Goal: Task Accomplishment & Management: Use online tool/utility

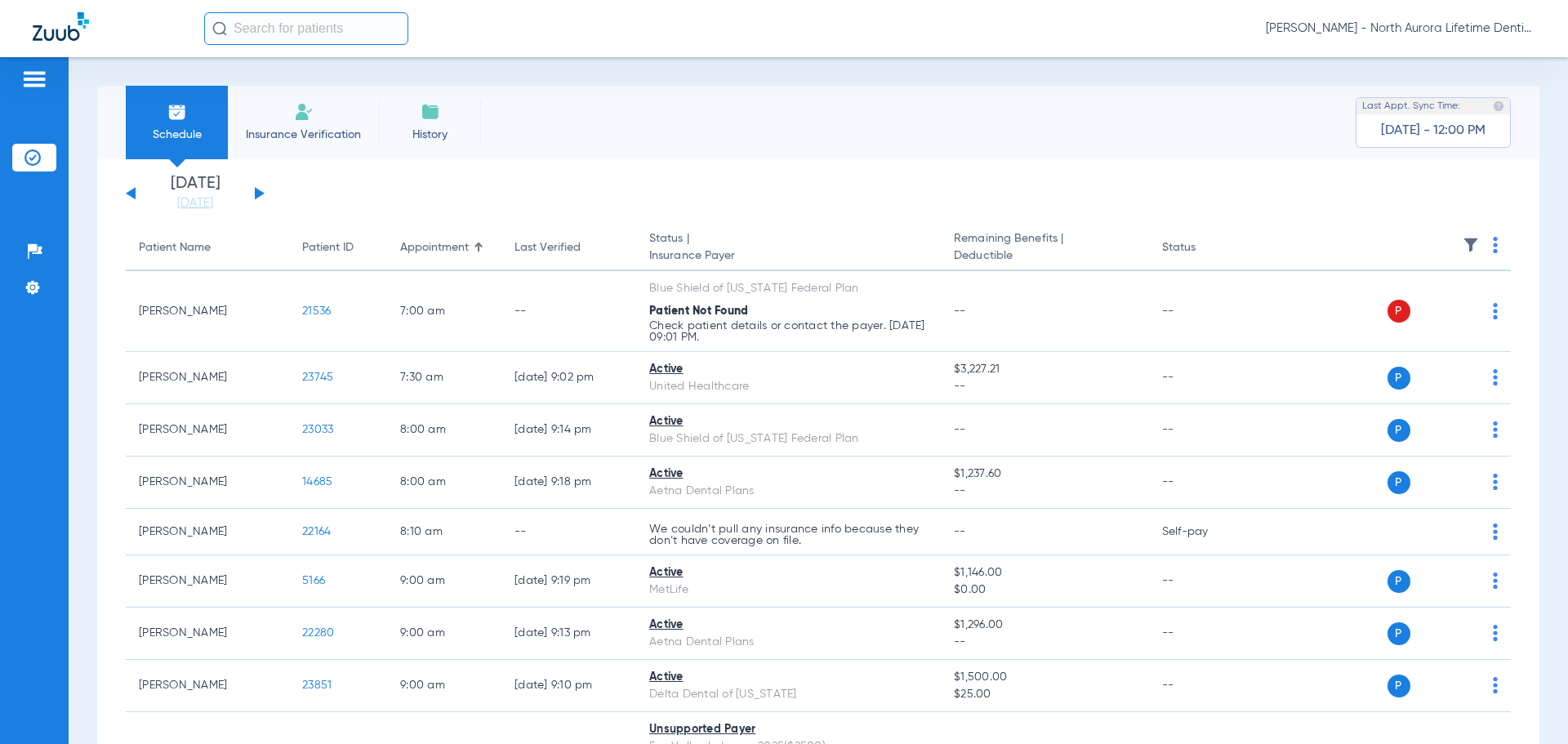
click at [256, 192] on button at bounding box center [259, 193] width 10 height 12
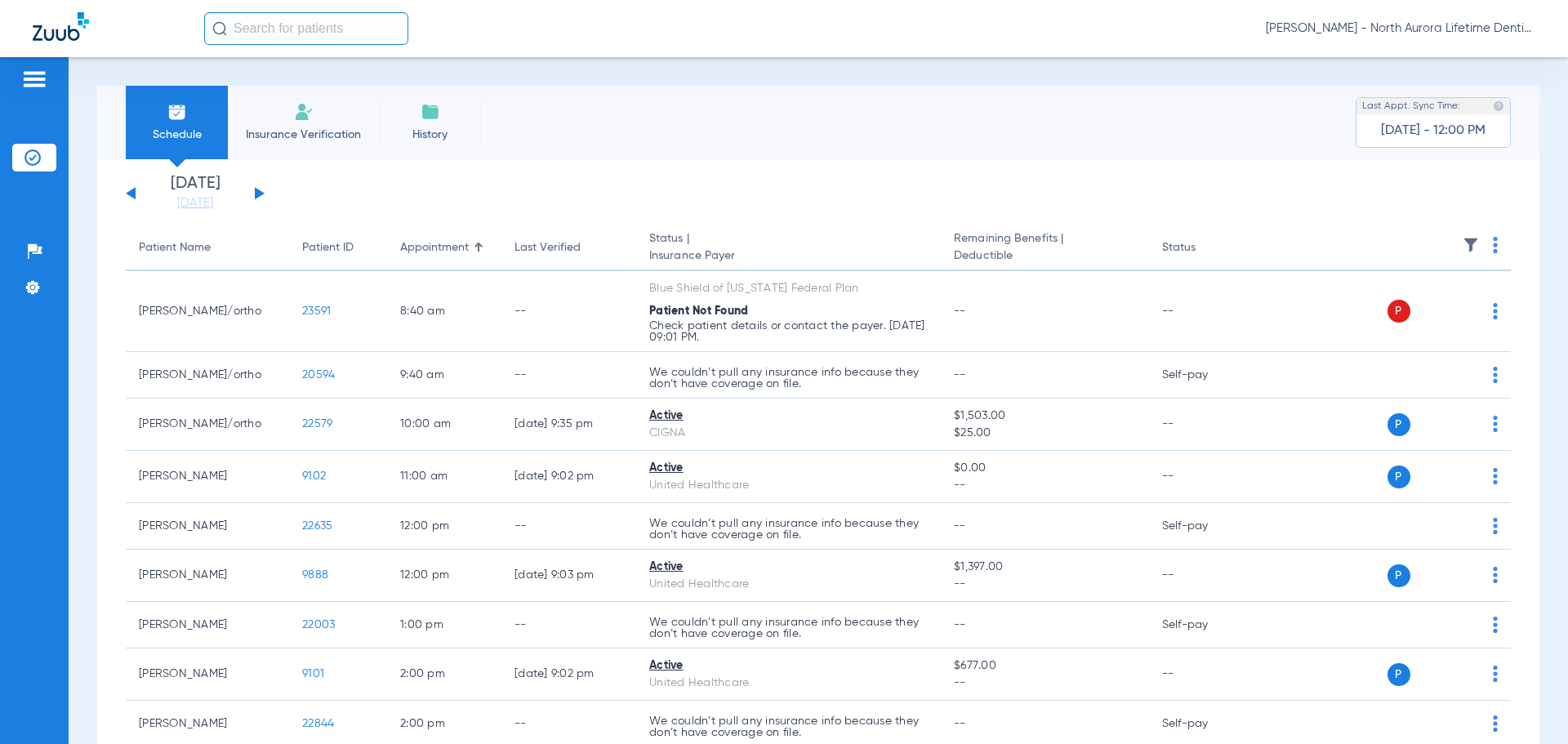
click at [256, 192] on button at bounding box center [259, 193] width 10 height 12
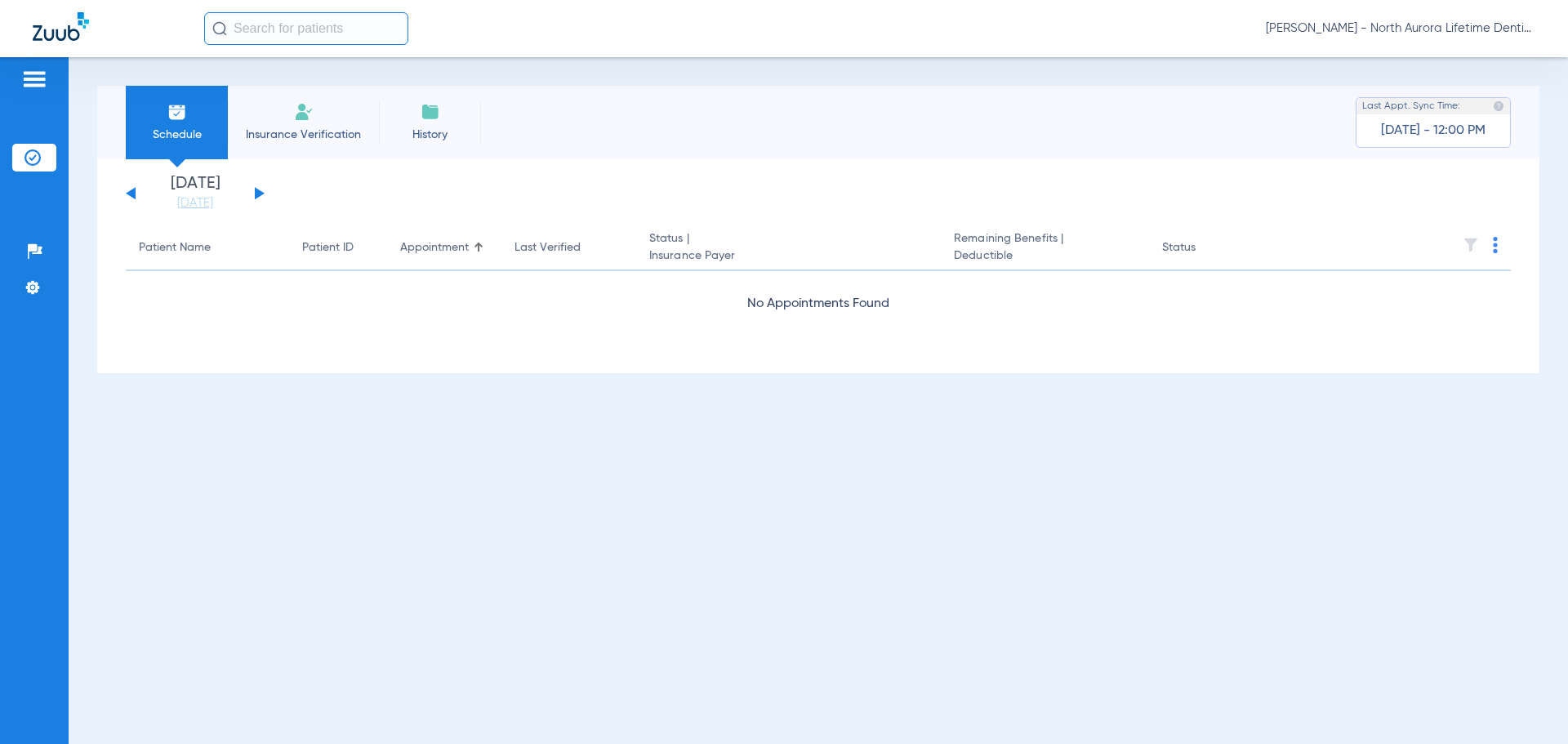
click at [256, 192] on button at bounding box center [259, 193] width 10 height 12
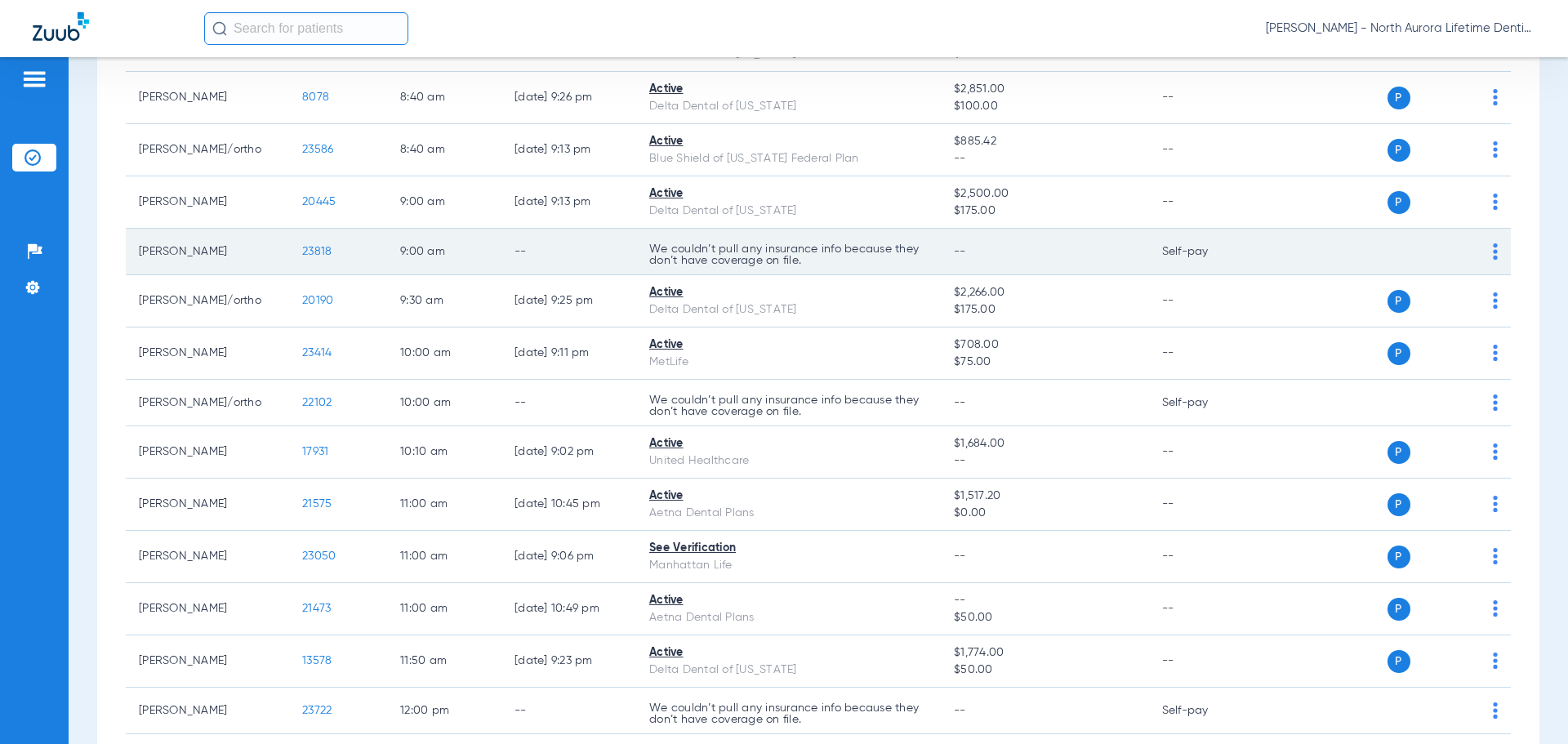
scroll to position [245, 0]
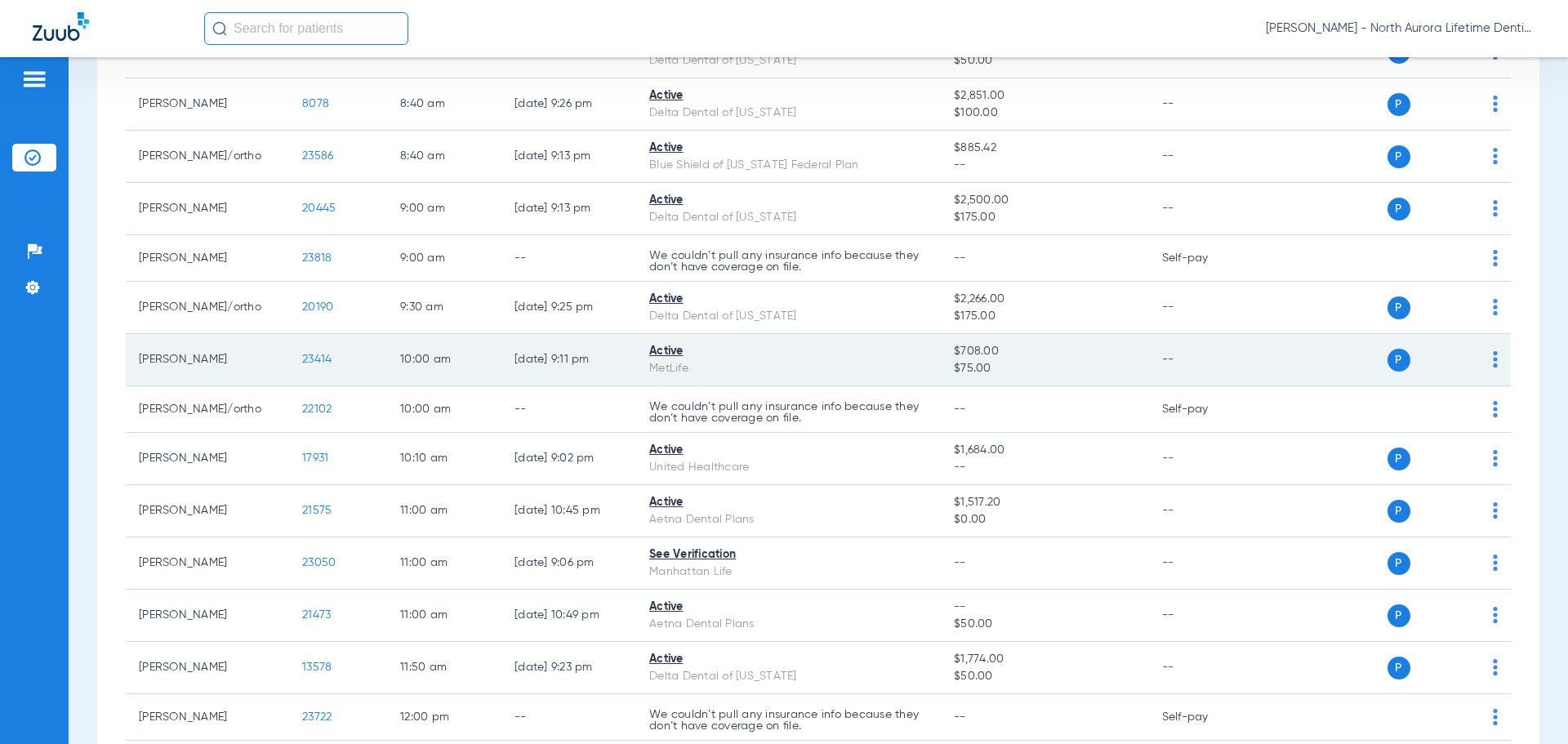
click at [313, 360] on span "23414" at bounding box center [317, 359] width 29 height 11
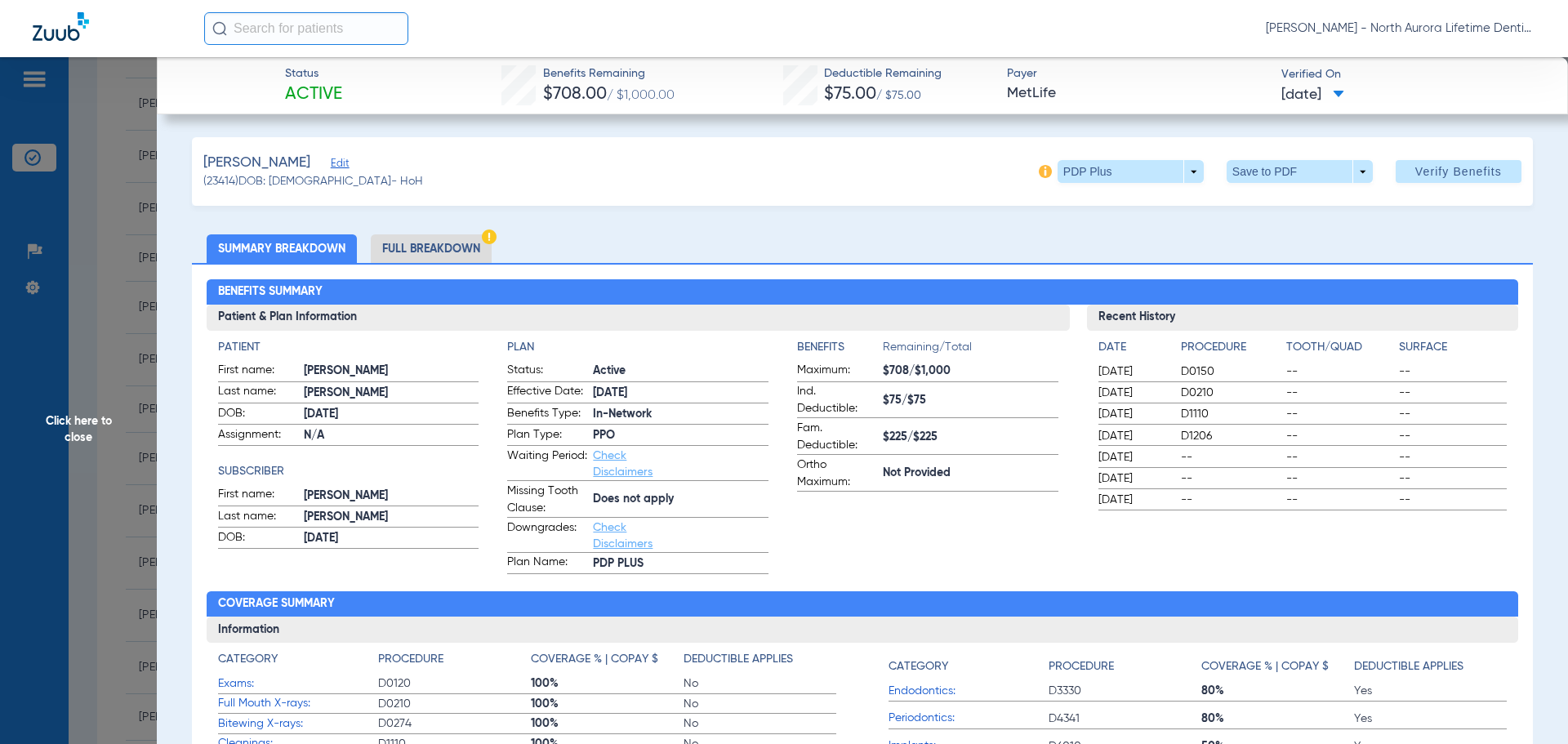
click at [462, 249] on li "Full Breakdown" at bounding box center [431, 248] width 120 height 29
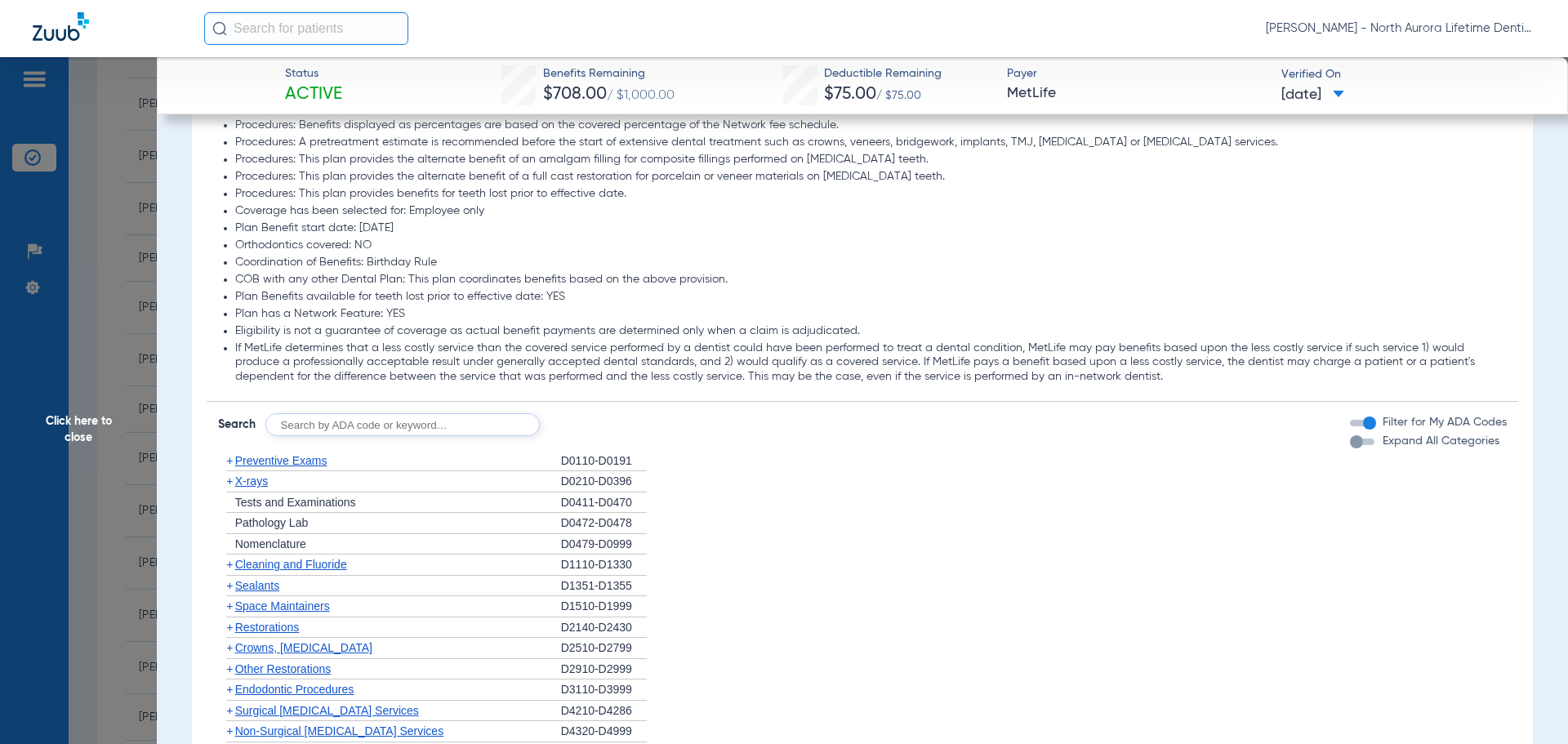
scroll to position [1798, 0]
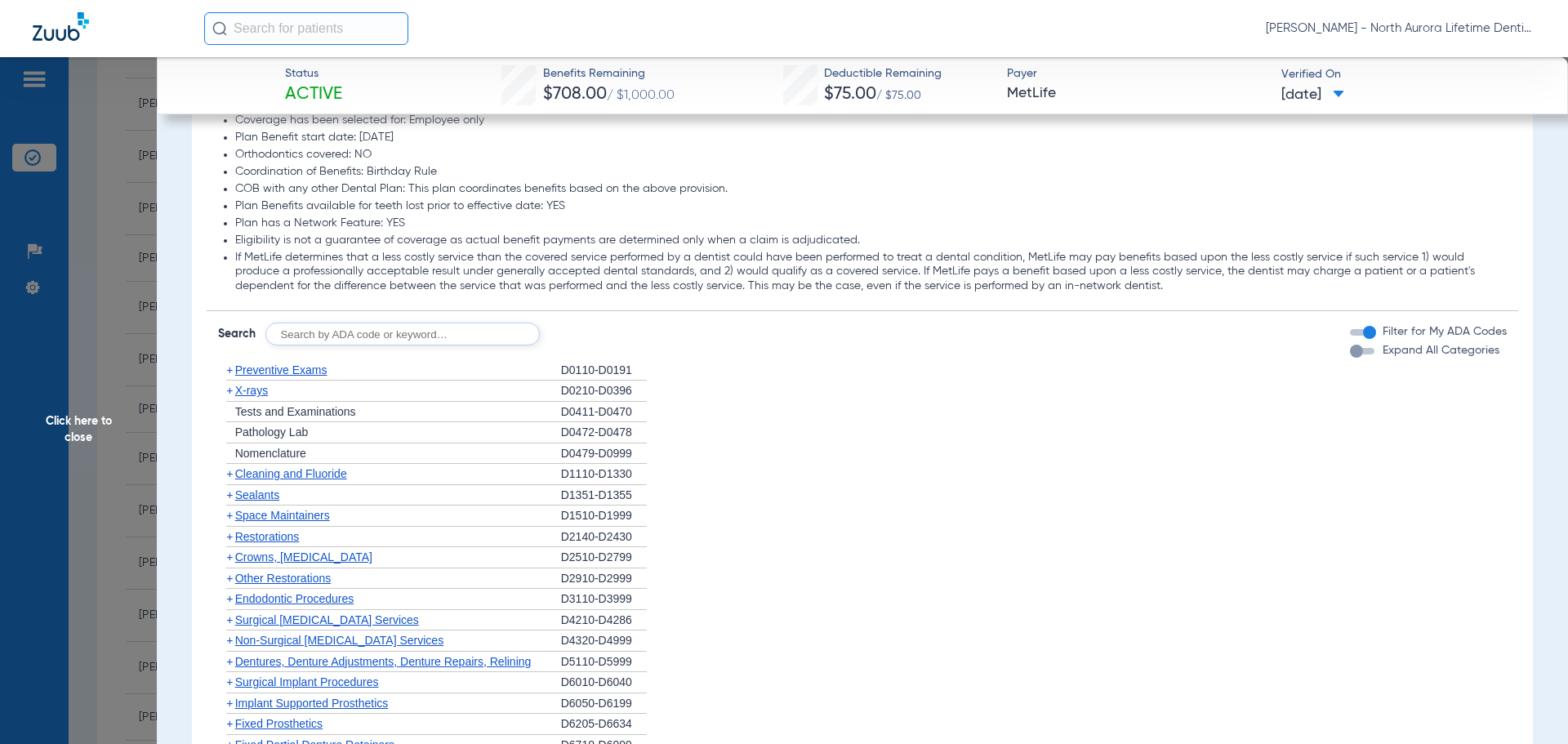
click at [1350, 354] on div "button" at bounding box center [1356, 351] width 13 height 13
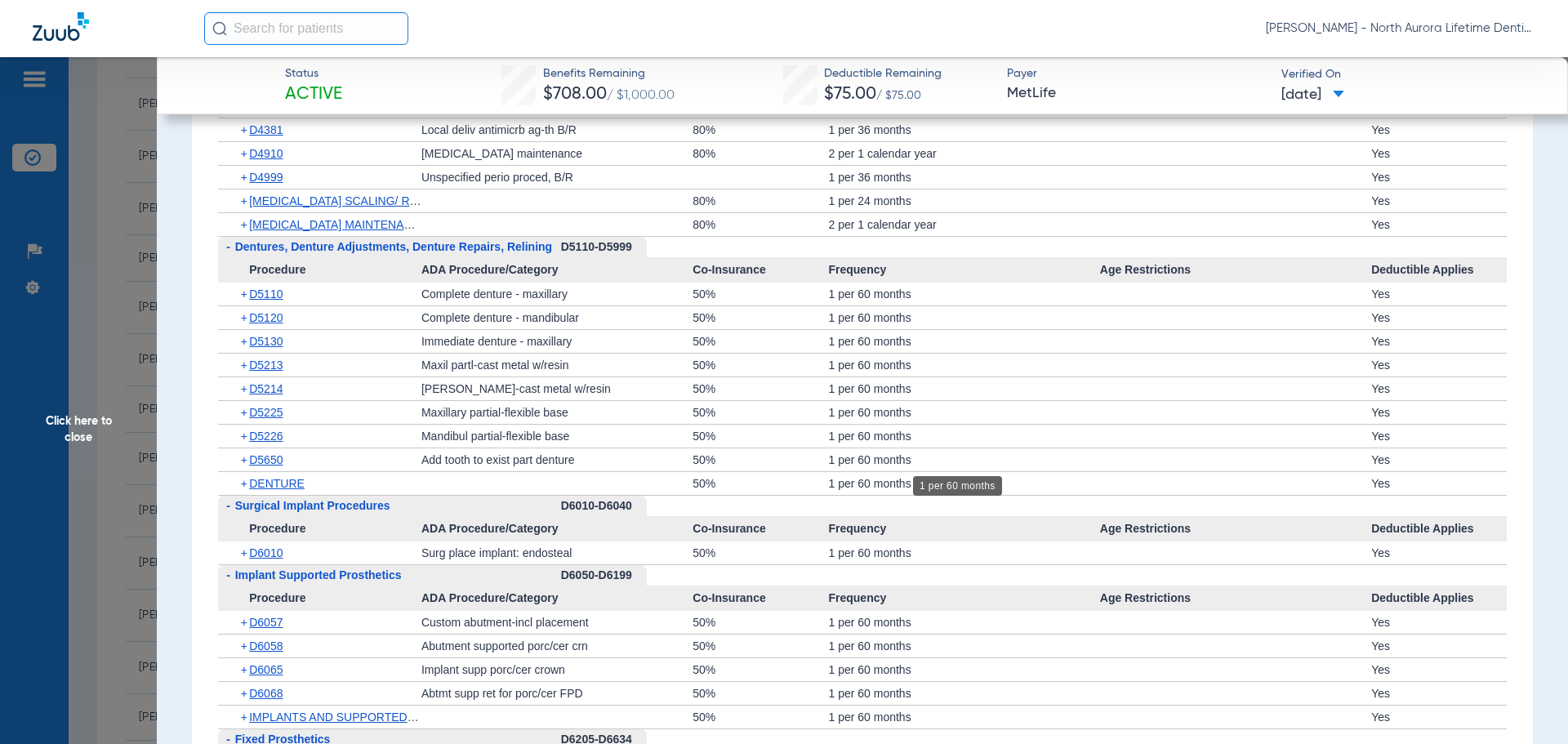
scroll to position [4167, 0]
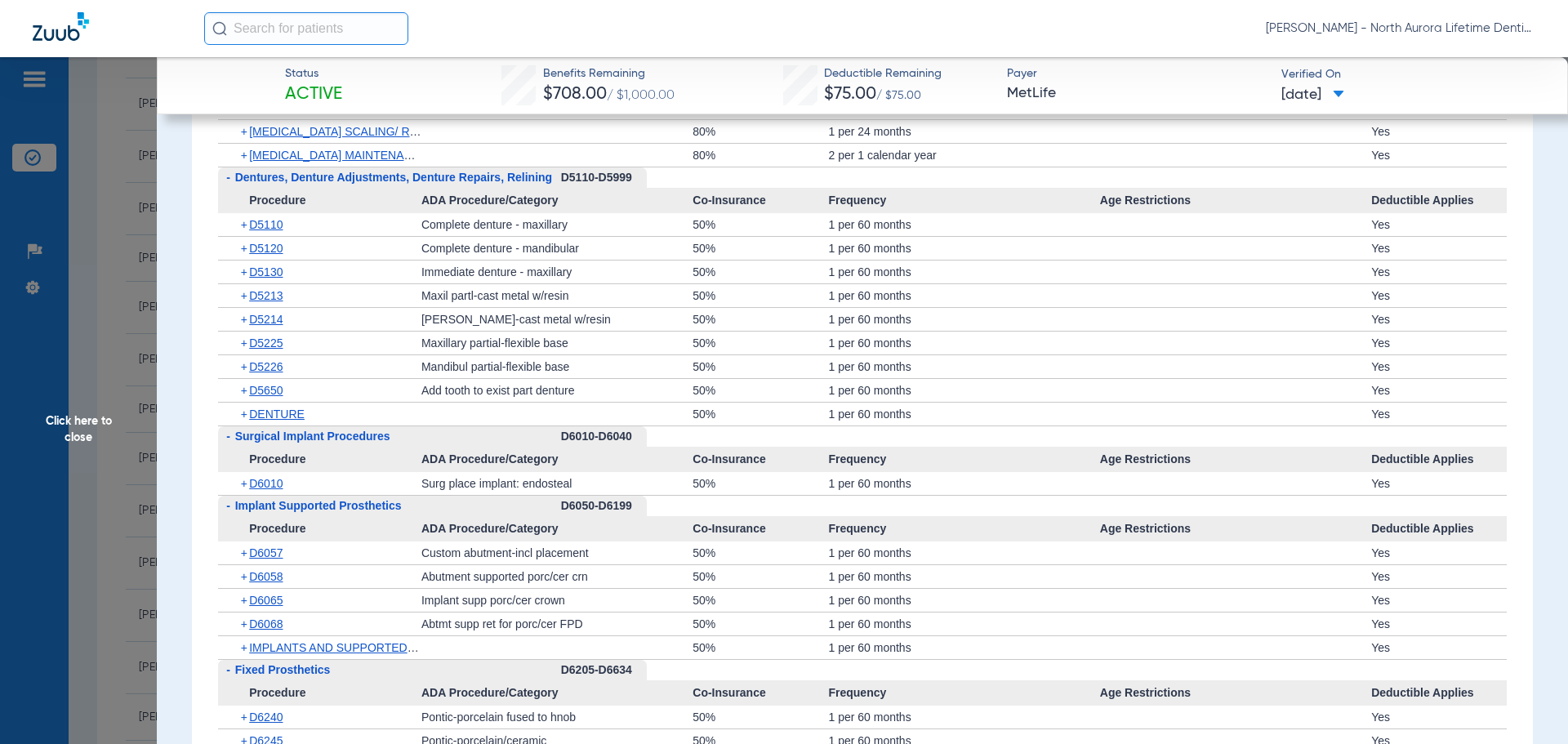
click at [78, 427] on span "Click here to close" at bounding box center [78, 429] width 157 height 744
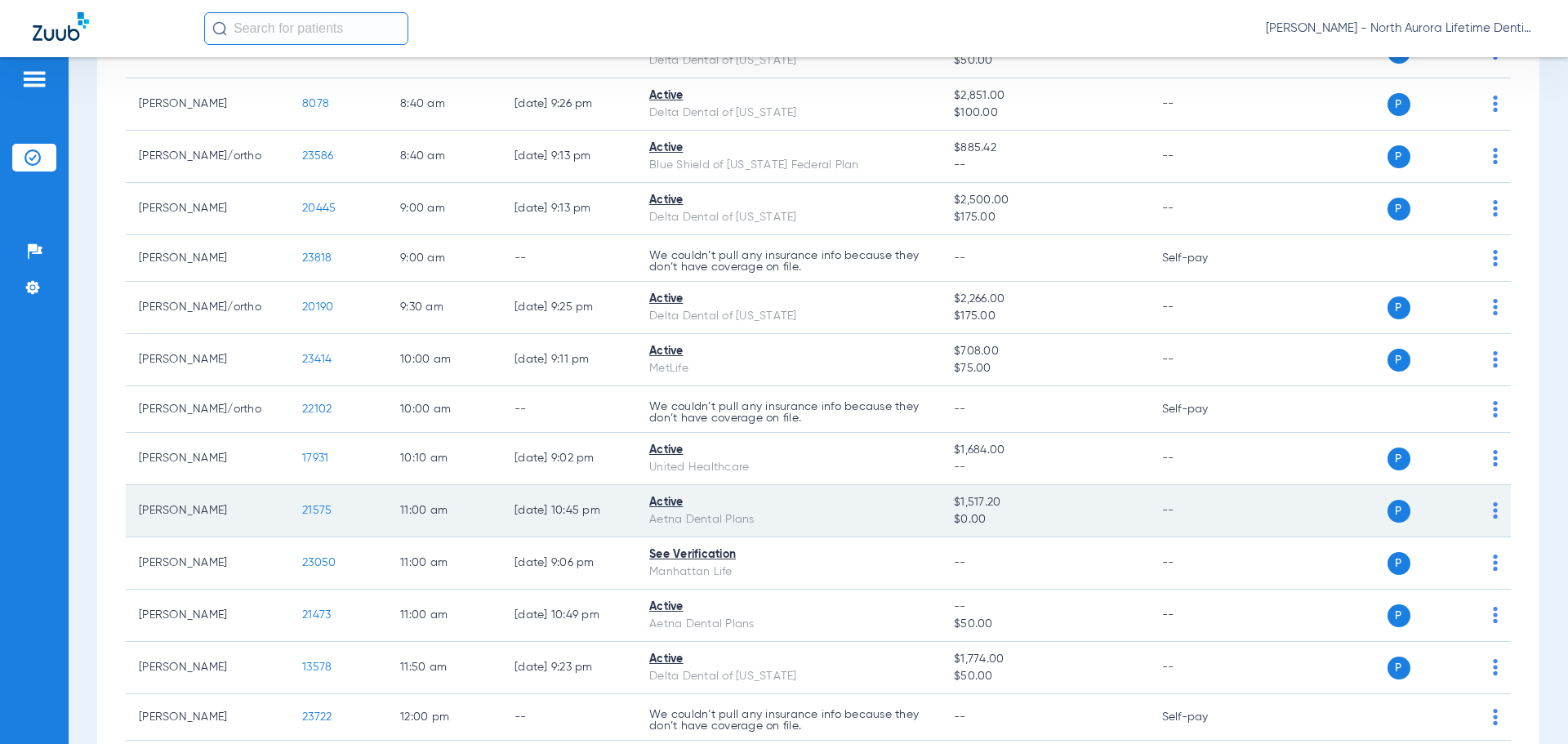
click at [316, 511] on span "21575" at bounding box center [317, 510] width 29 height 11
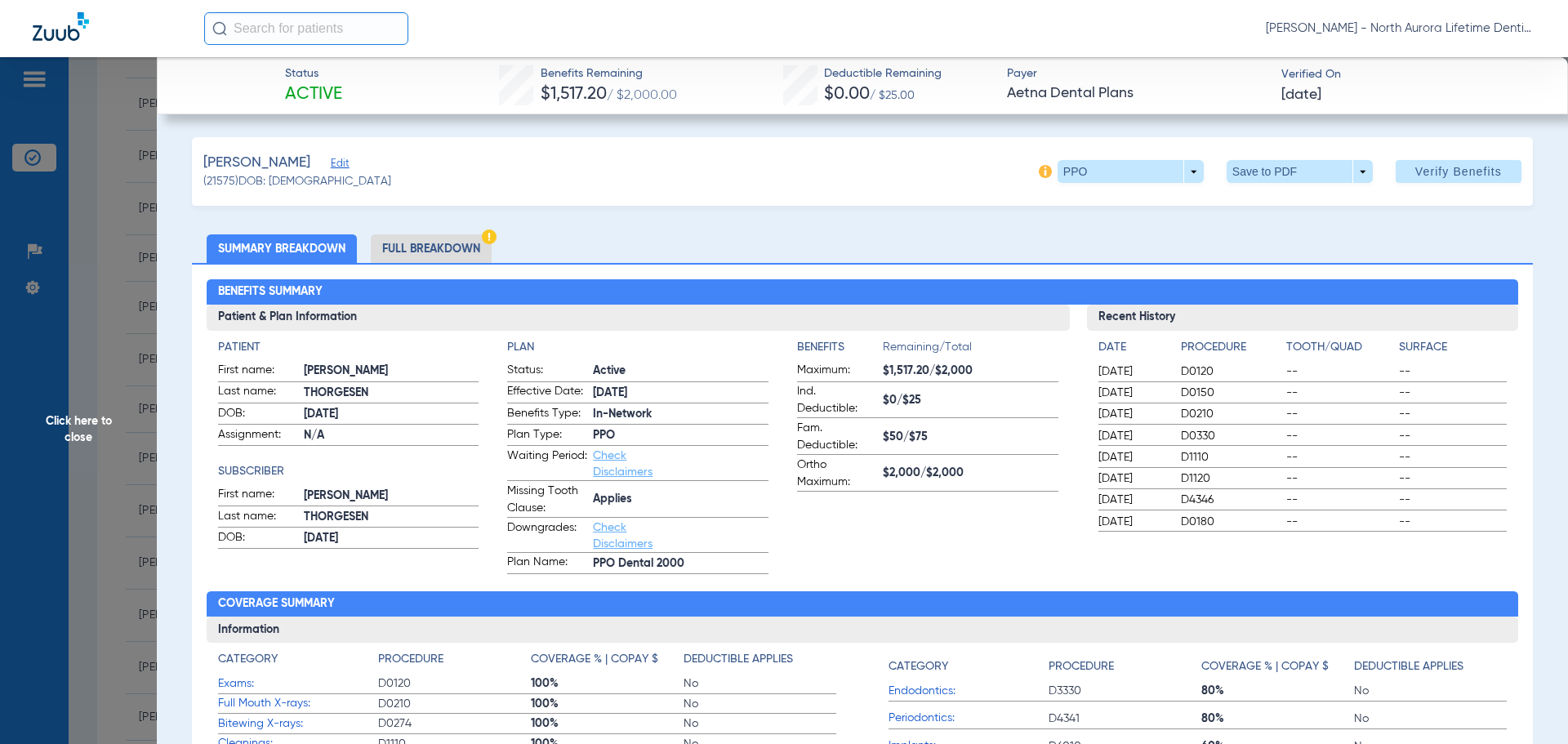
click at [435, 245] on li "Full Breakdown" at bounding box center [431, 248] width 120 height 29
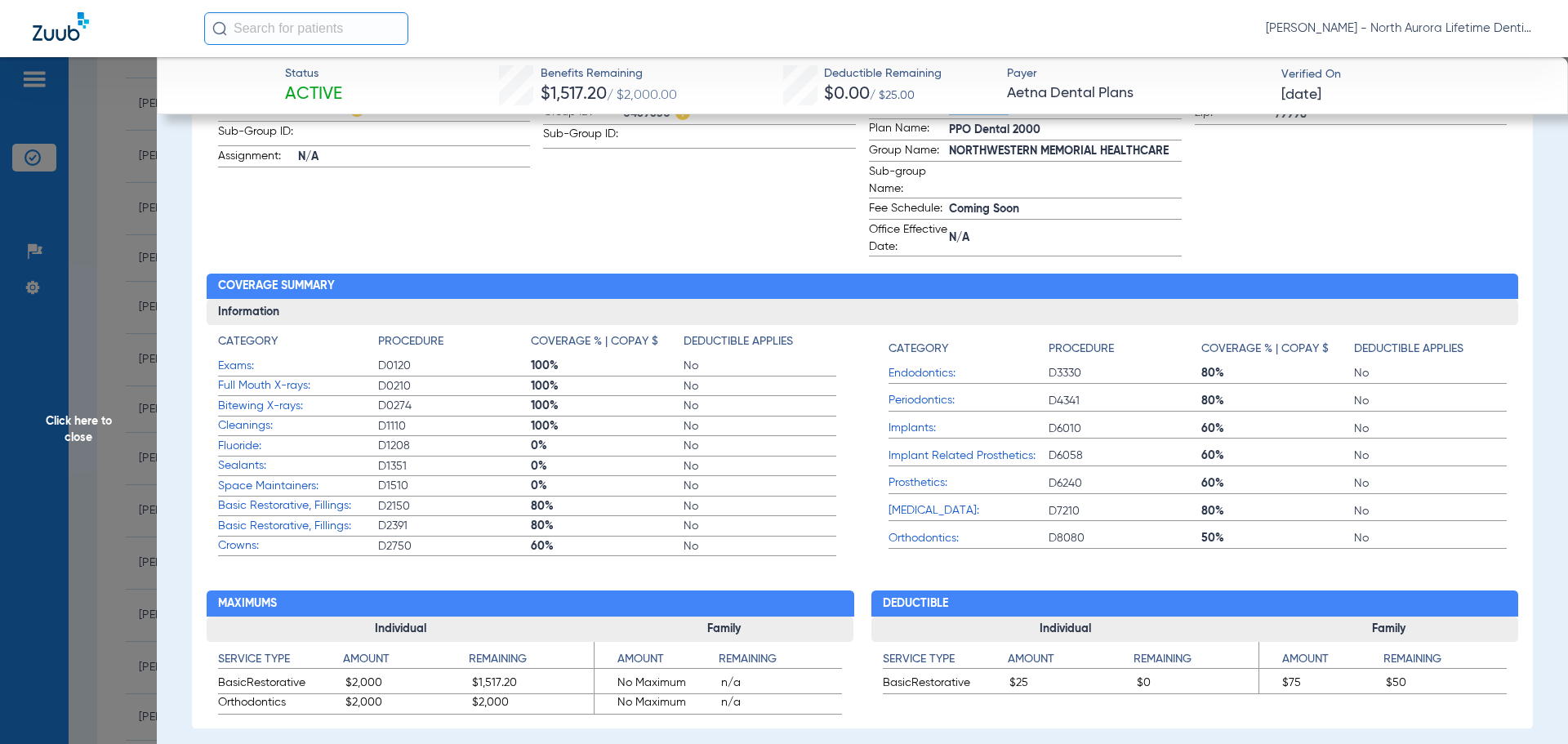
scroll to position [981, 0]
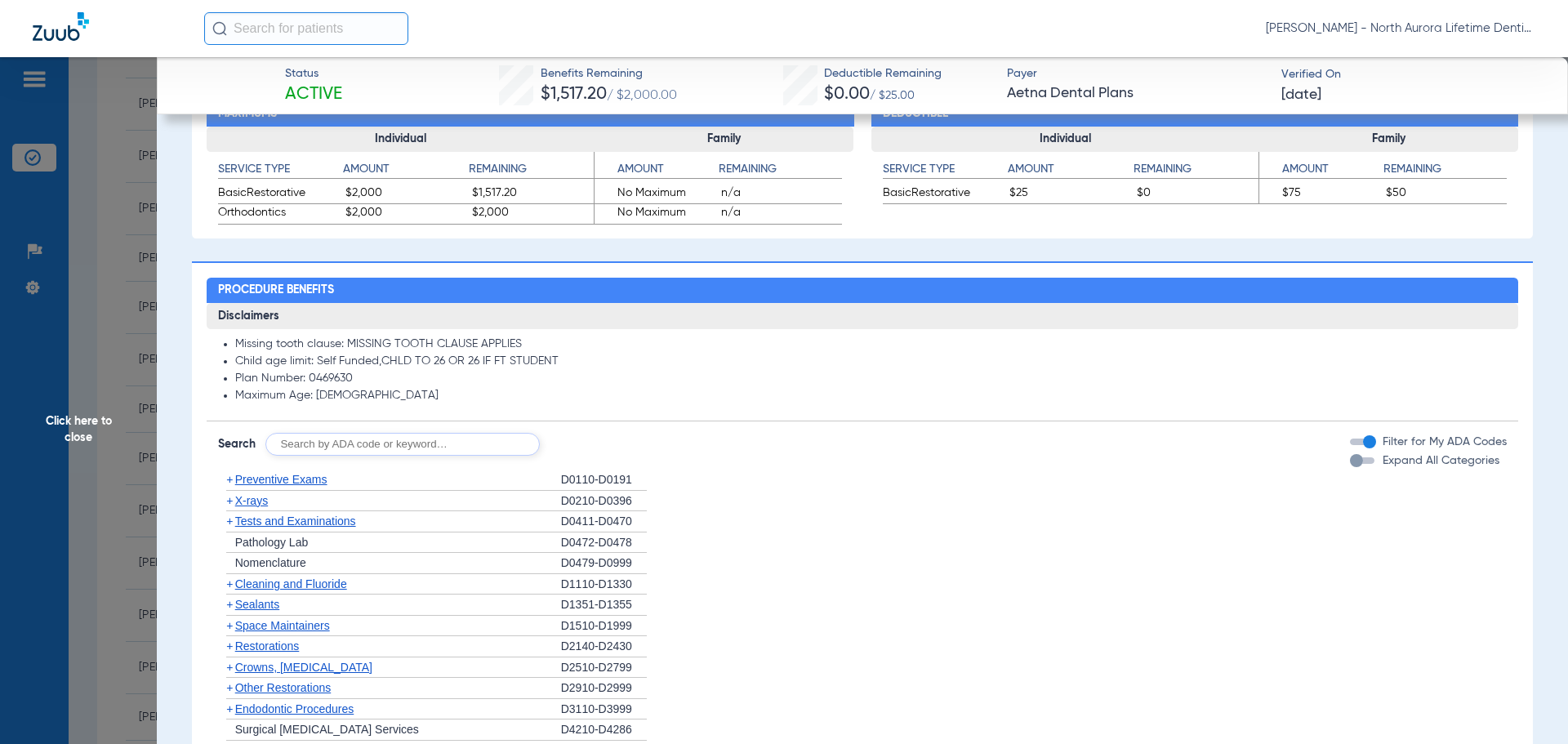
click at [1350, 464] on div "button" at bounding box center [1356, 460] width 13 height 13
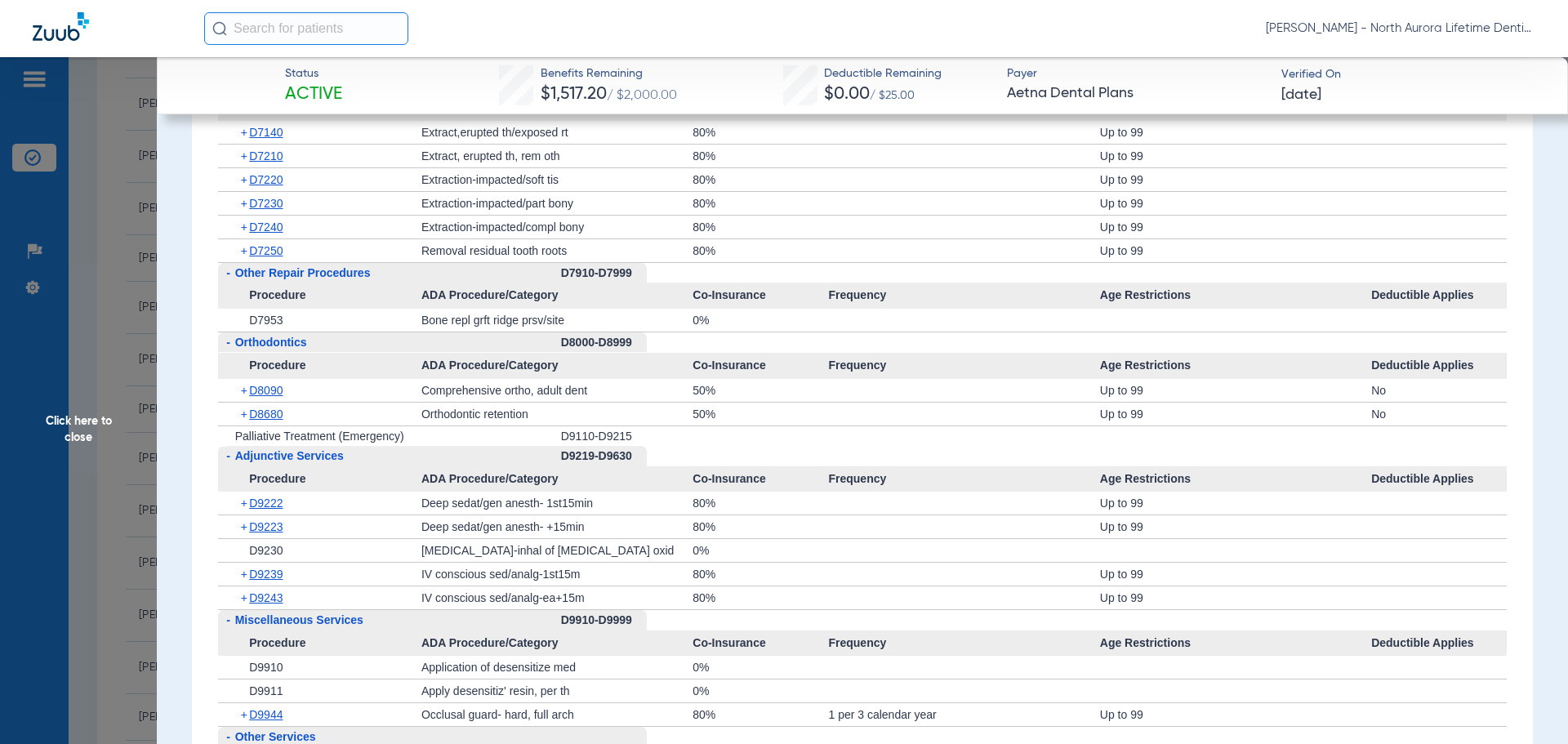
scroll to position [4004, 0]
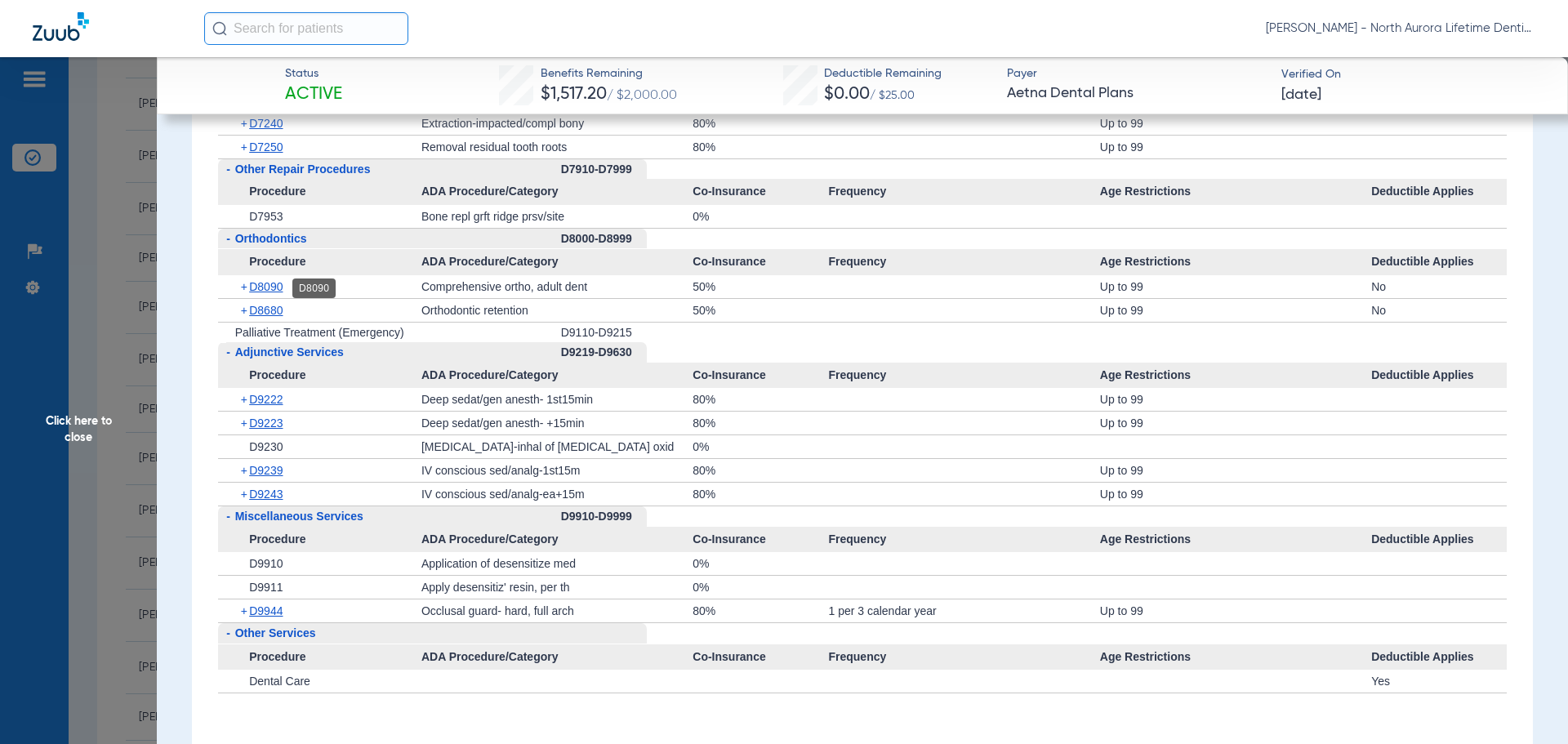
click at [265, 292] on span "D8090" at bounding box center [265, 286] width 34 height 13
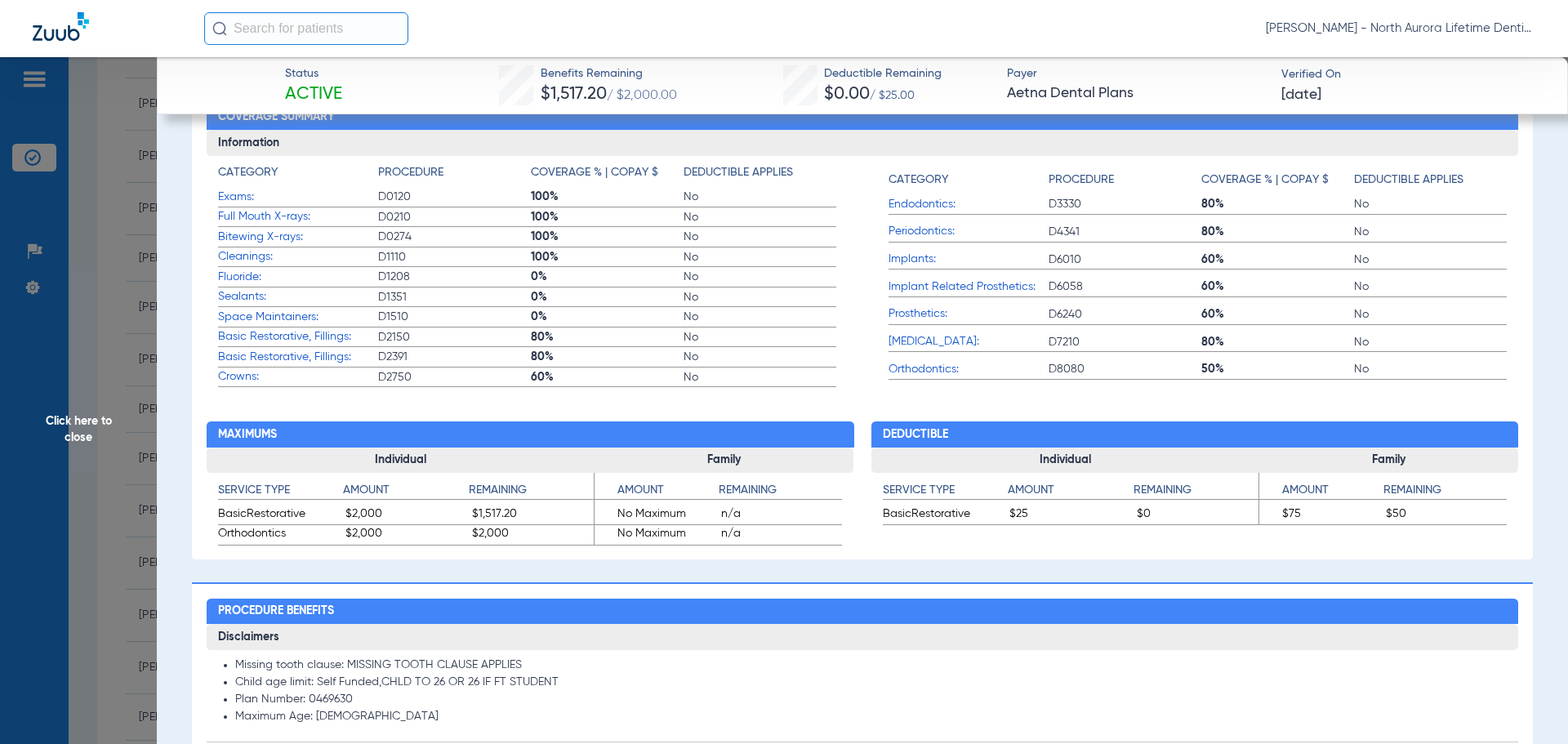
scroll to position [817, 0]
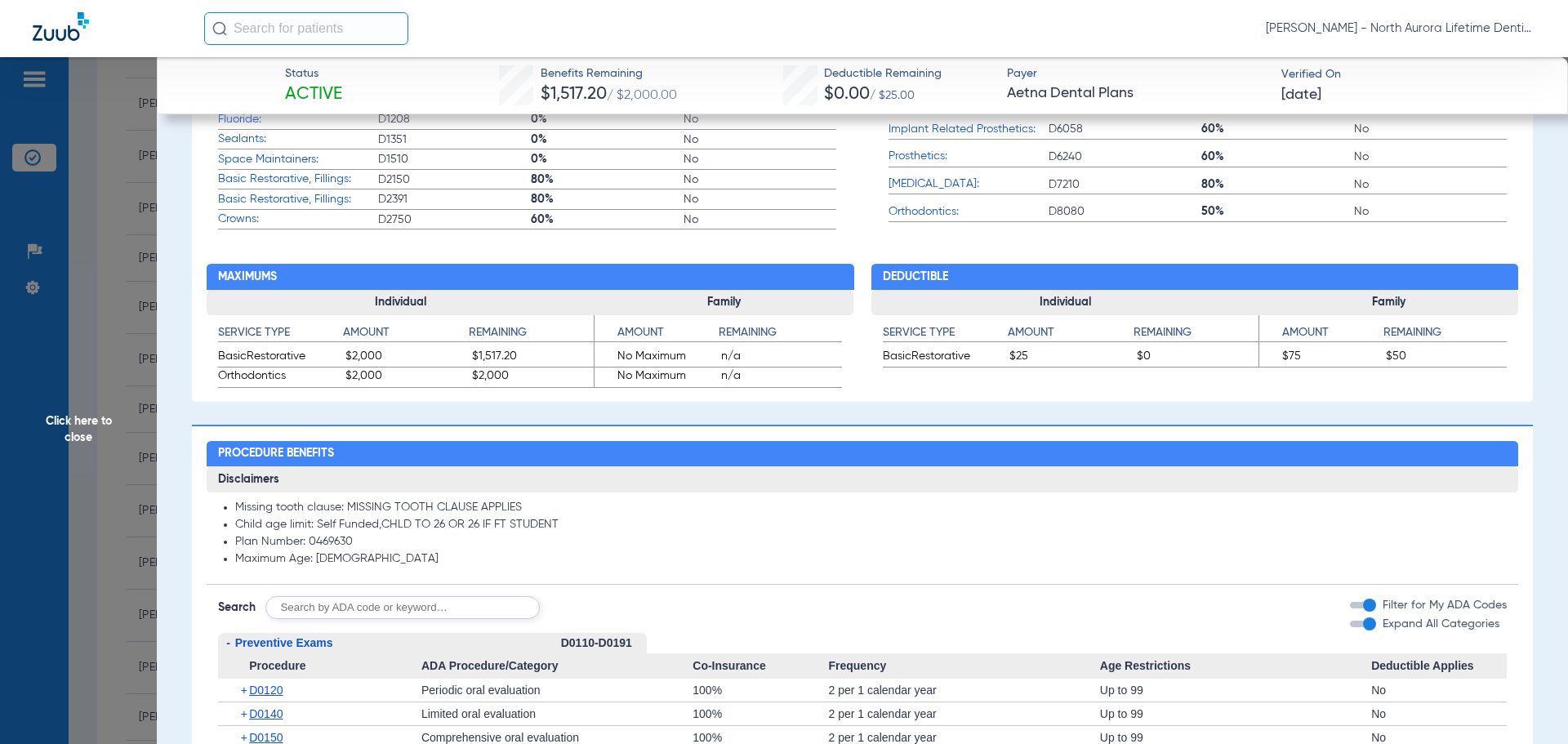
click at [79, 435] on span "Click here to close" at bounding box center [78, 429] width 157 height 744
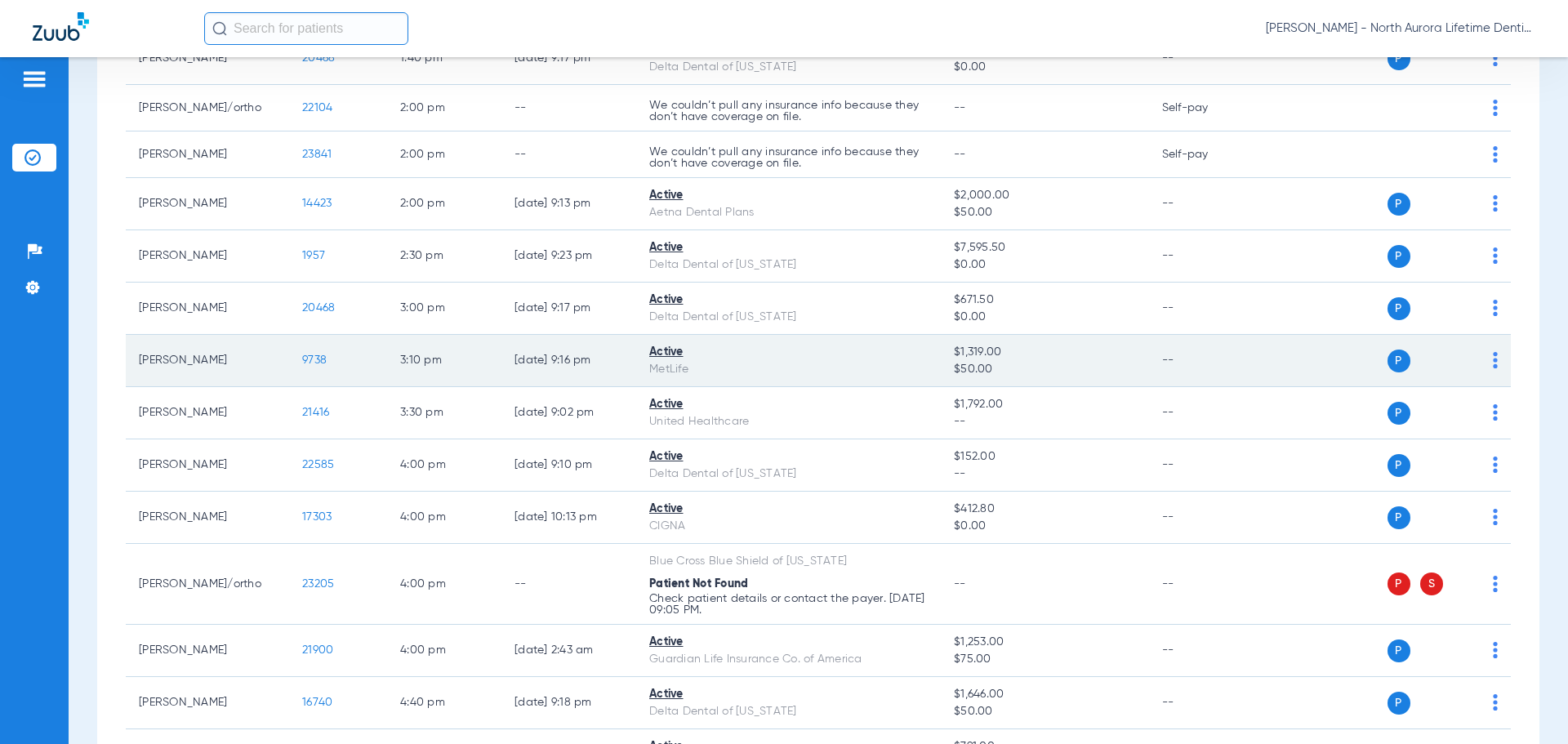
scroll to position [1062, 0]
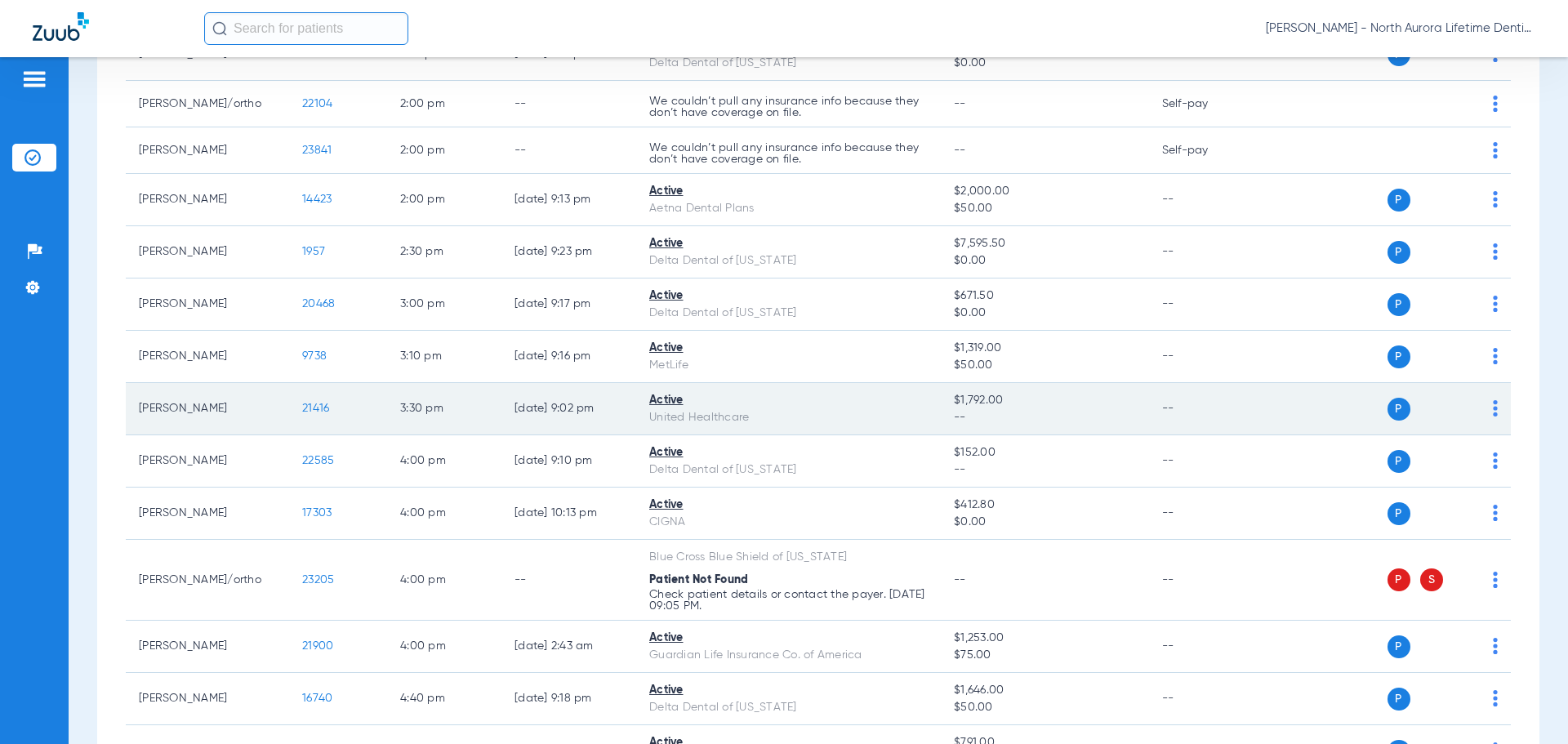
click at [309, 414] on span "21416" at bounding box center [316, 408] width 27 height 11
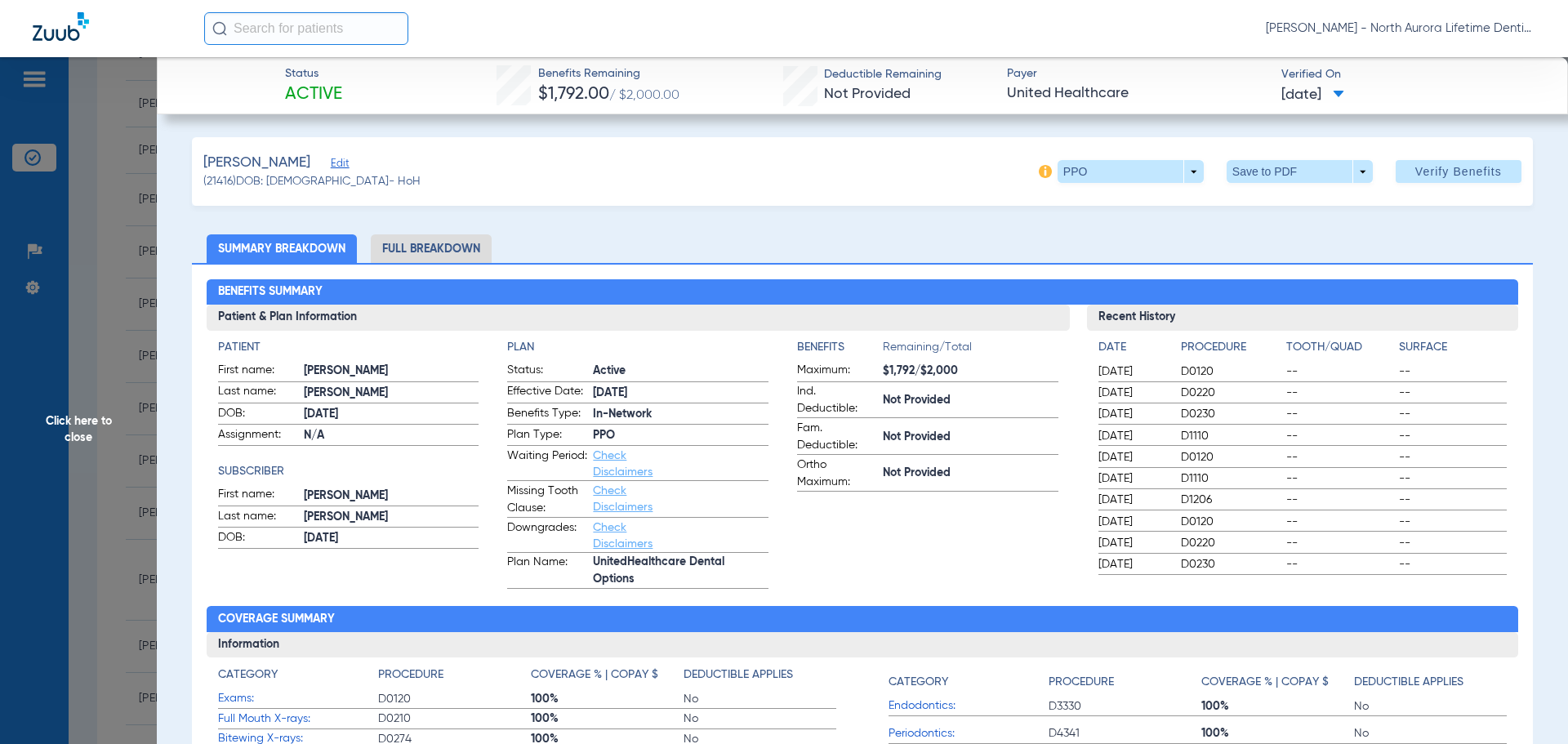
click at [459, 247] on li "Full Breakdown" at bounding box center [431, 248] width 120 height 29
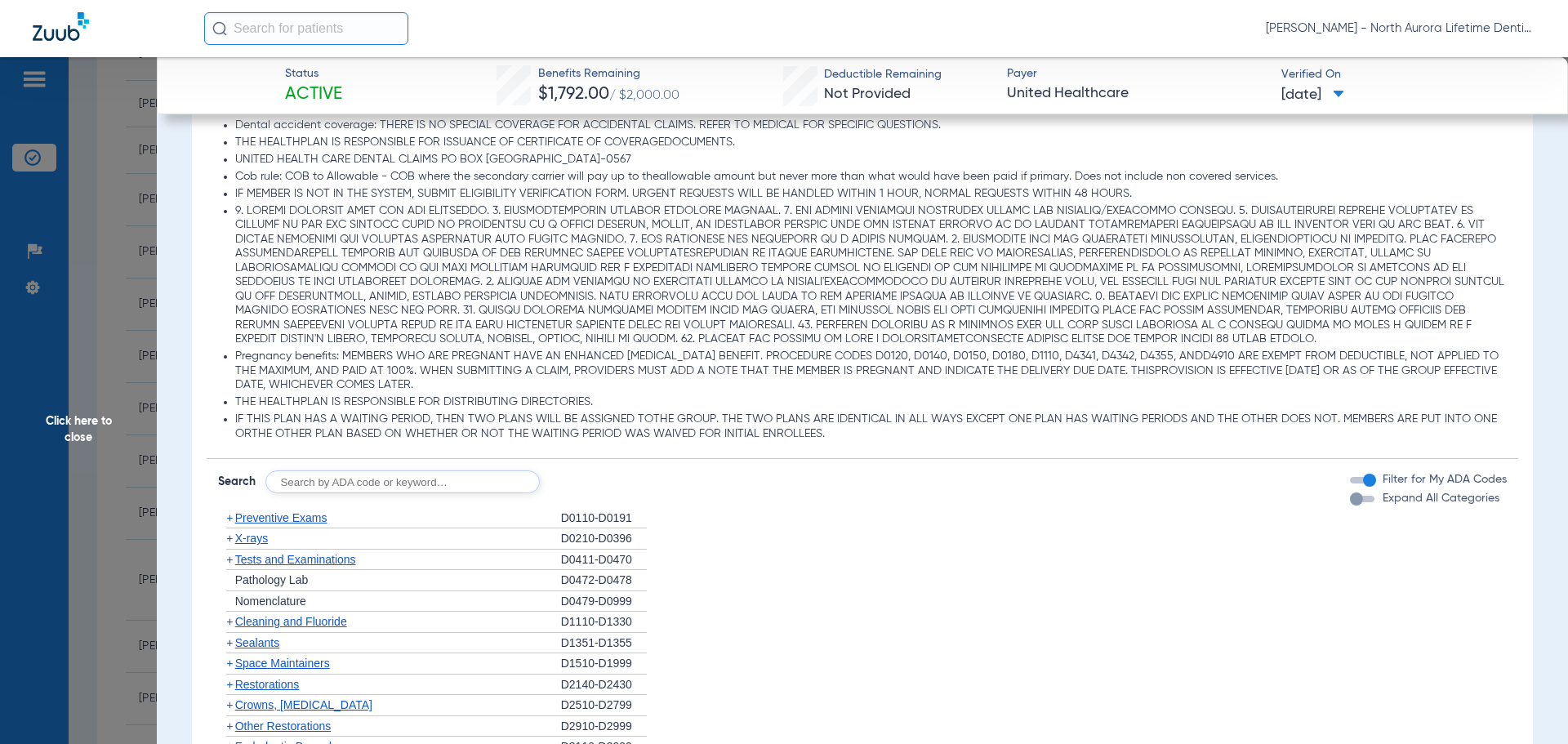
scroll to position [1389, 0]
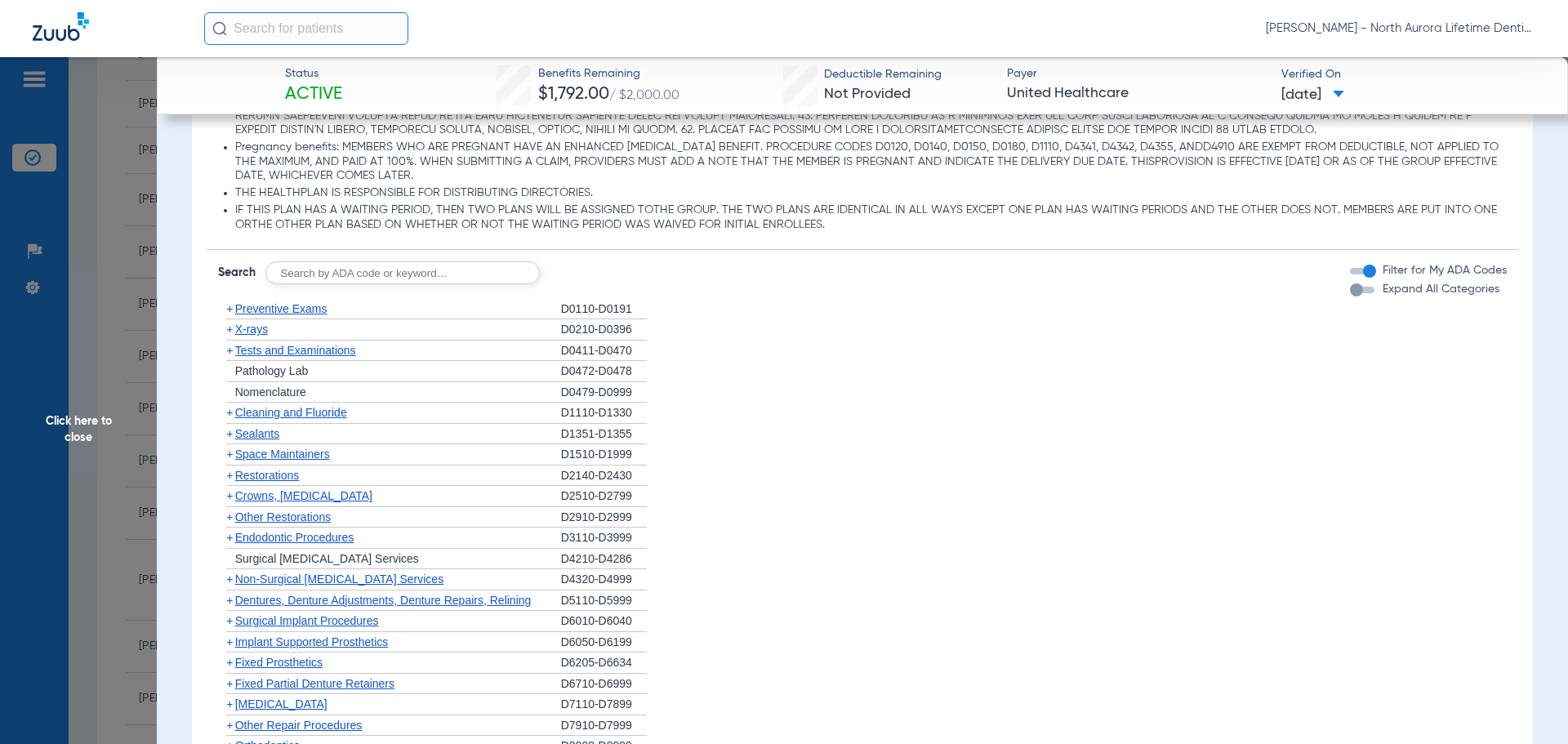
click at [1350, 294] on div "button" at bounding box center [1356, 290] width 13 height 13
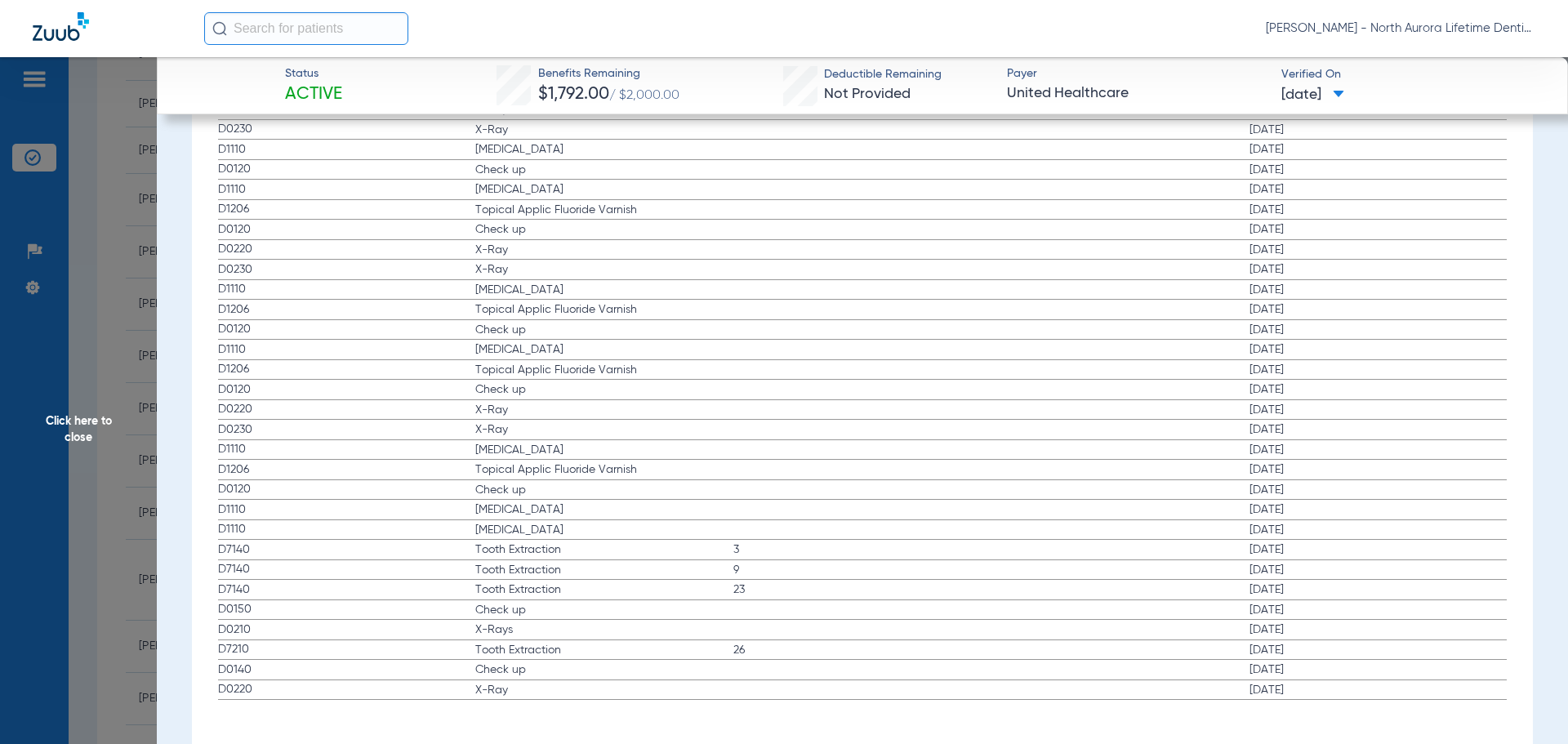
scroll to position [5456, 0]
click at [73, 444] on span "Click here to close" at bounding box center [78, 429] width 157 height 744
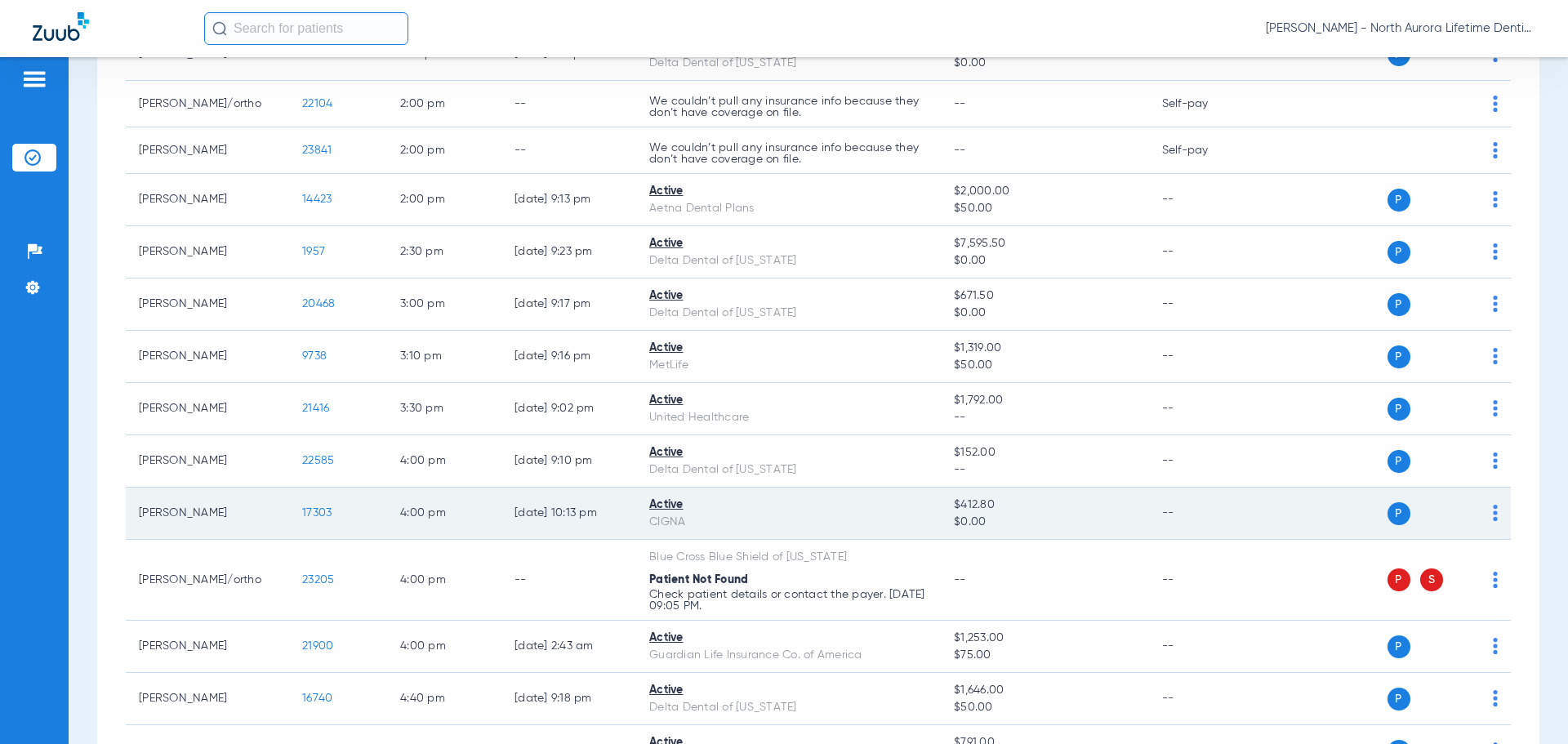
click at [319, 516] on span "17303" at bounding box center [317, 512] width 29 height 11
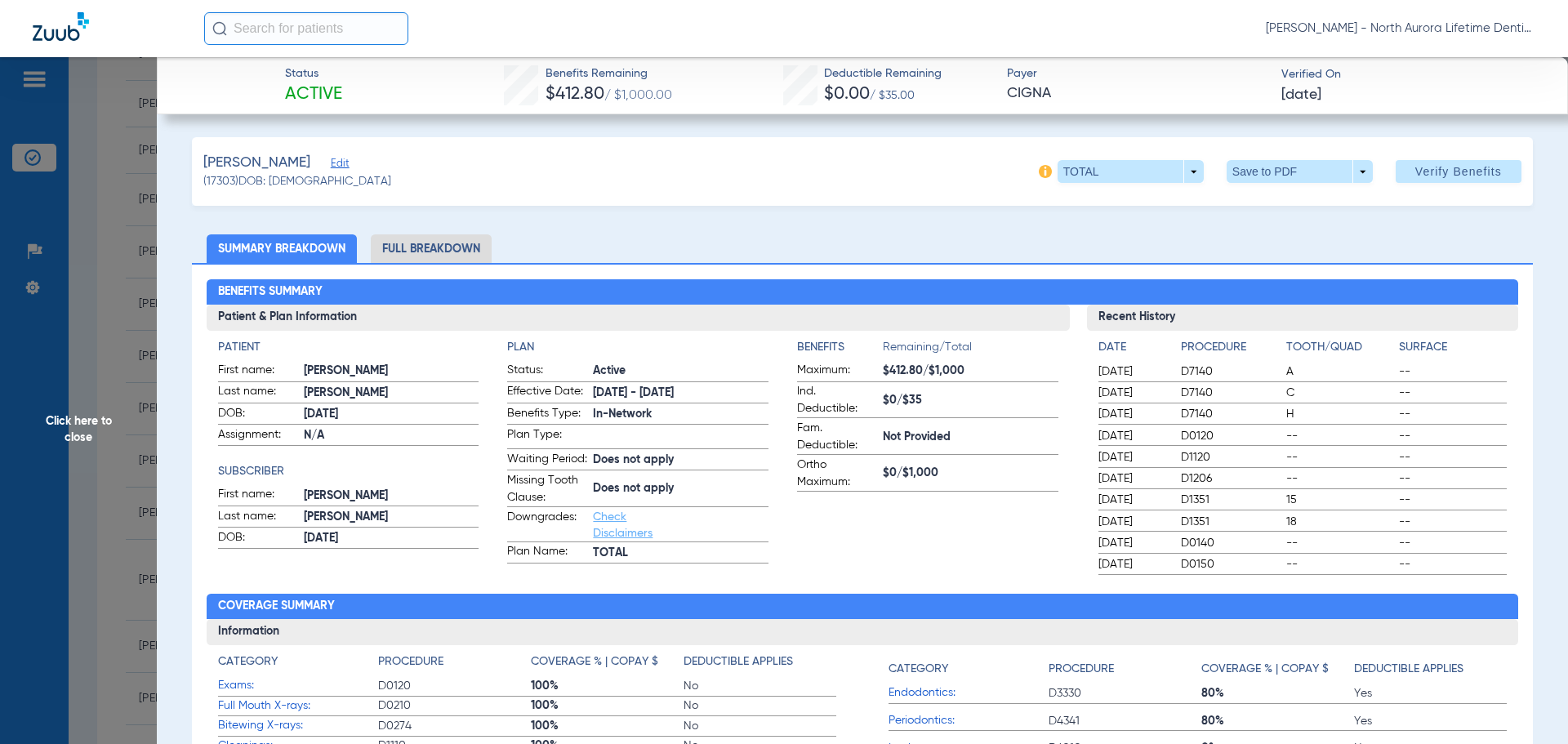
click at [432, 255] on li "Full Breakdown" at bounding box center [431, 248] width 120 height 29
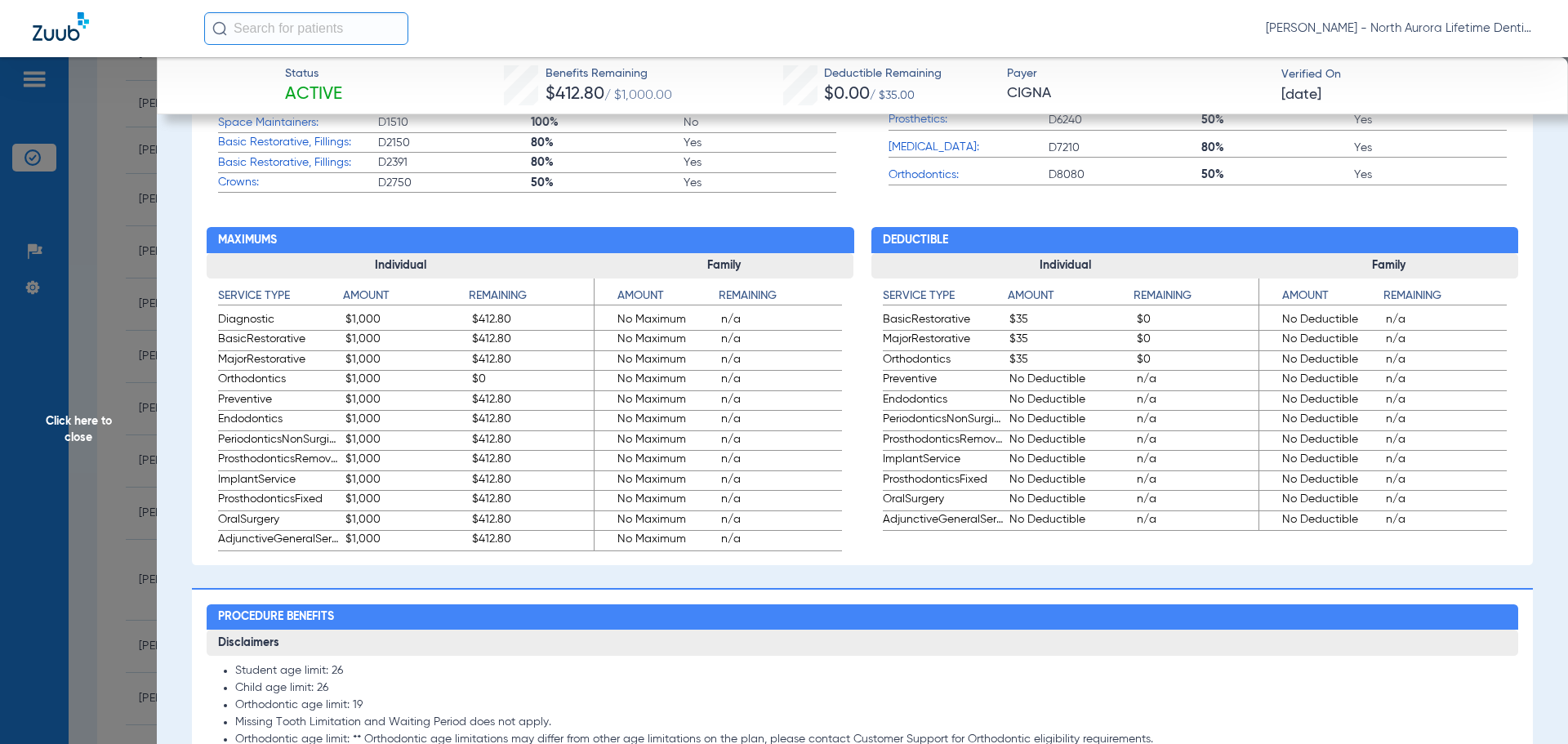
scroll to position [1062, 0]
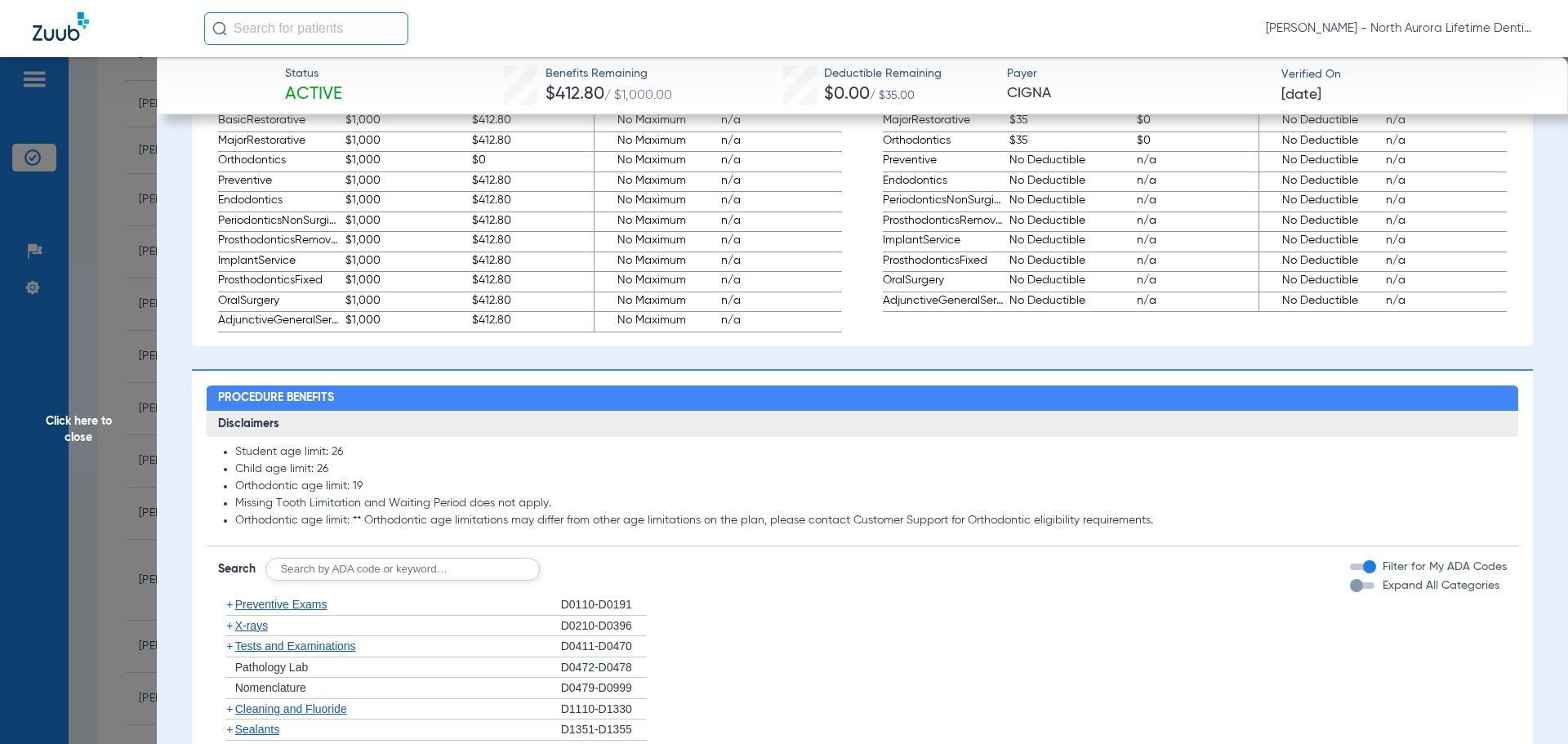
click at [1350, 592] on div "button" at bounding box center [1356, 585] width 13 height 13
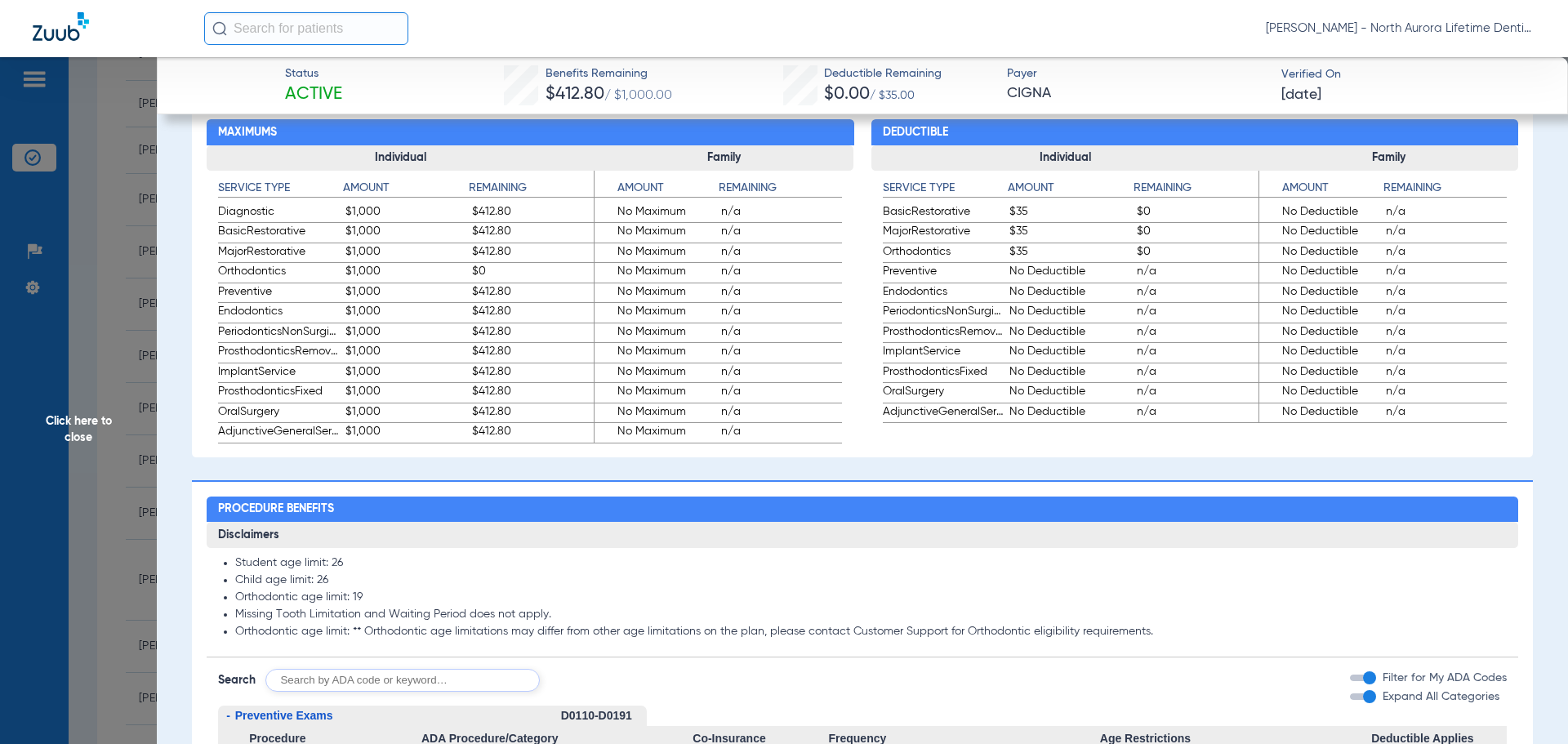
scroll to position [1144, 0]
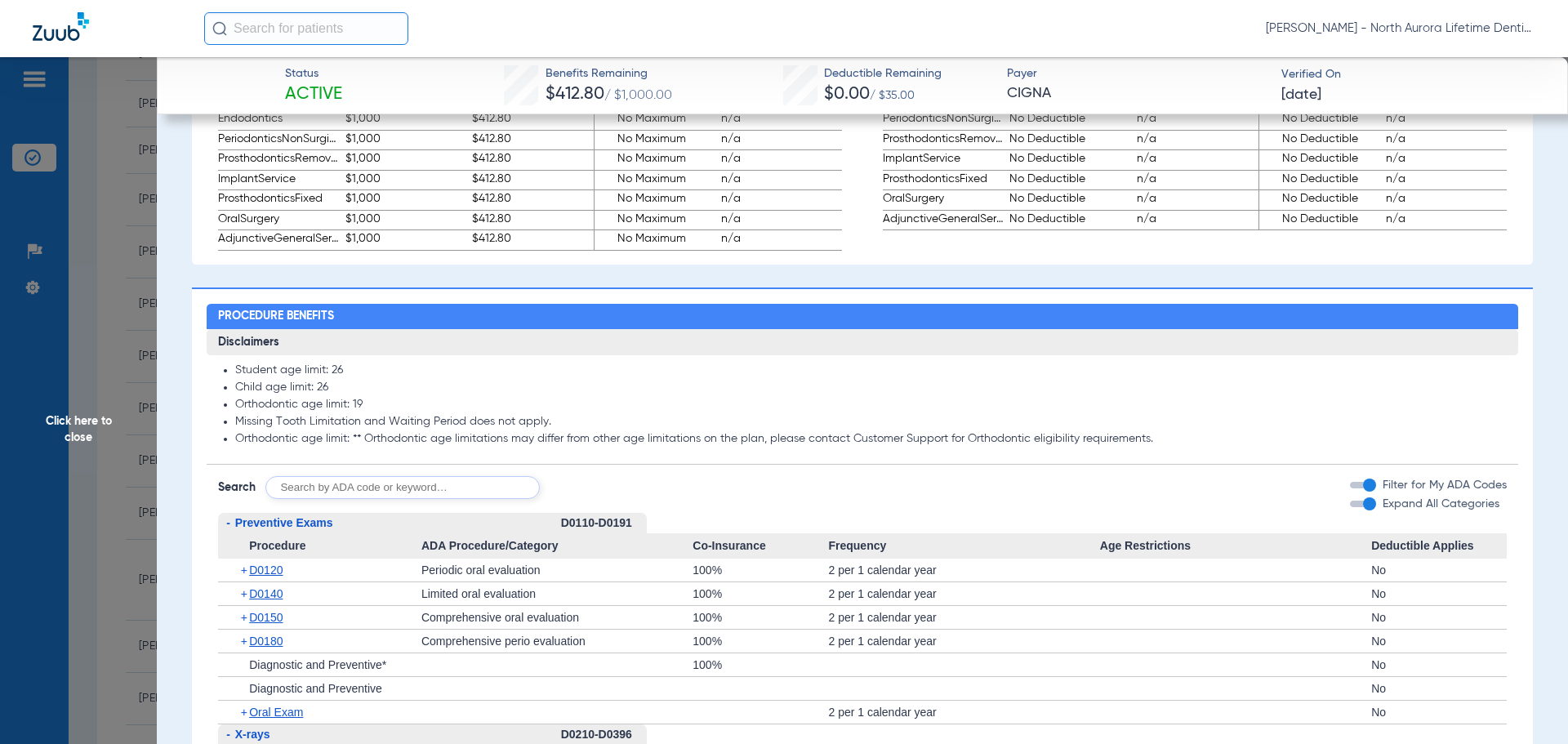
click at [81, 412] on span "Click here to close" at bounding box center [78, 429] width 157 height 744
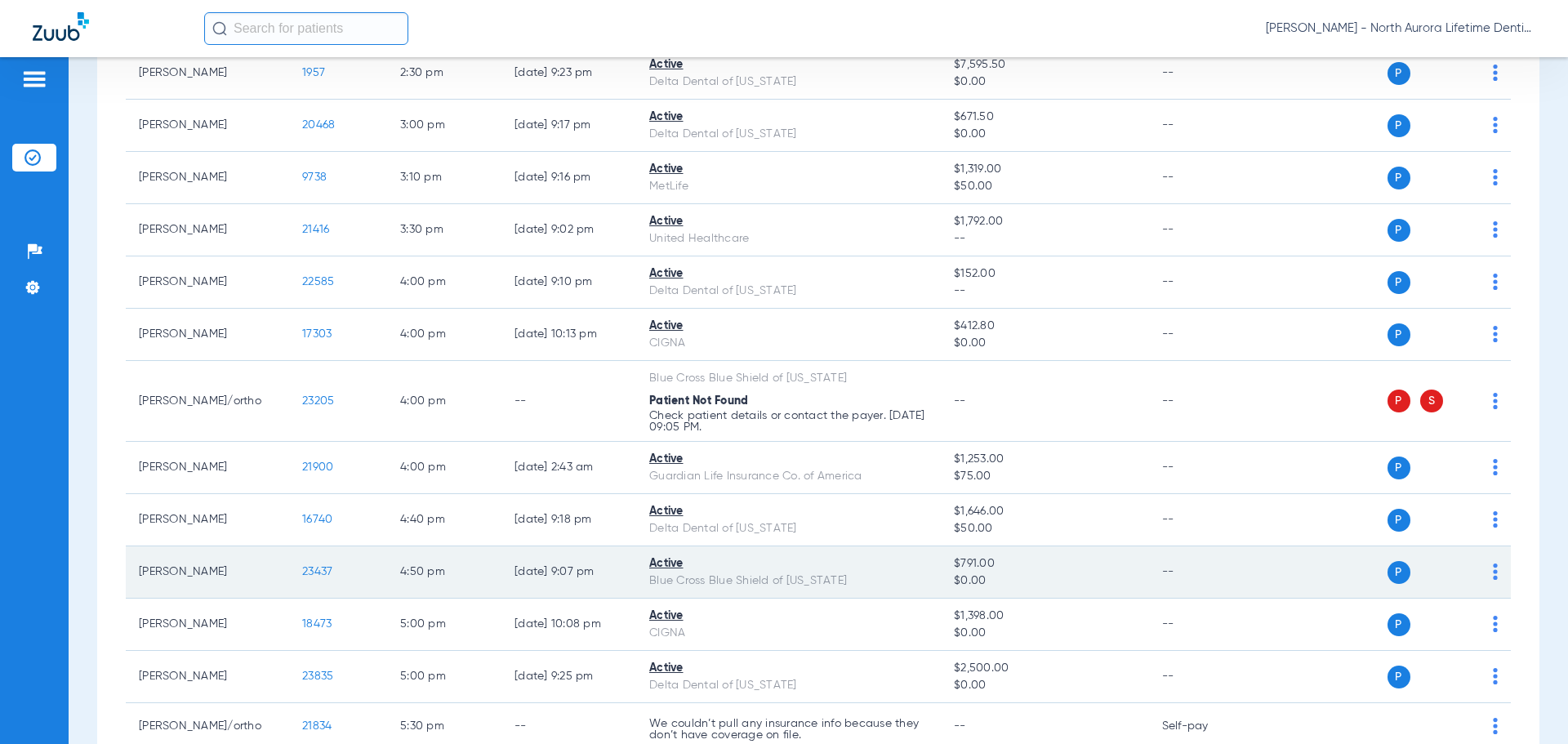
scroll to position [1404, 0]
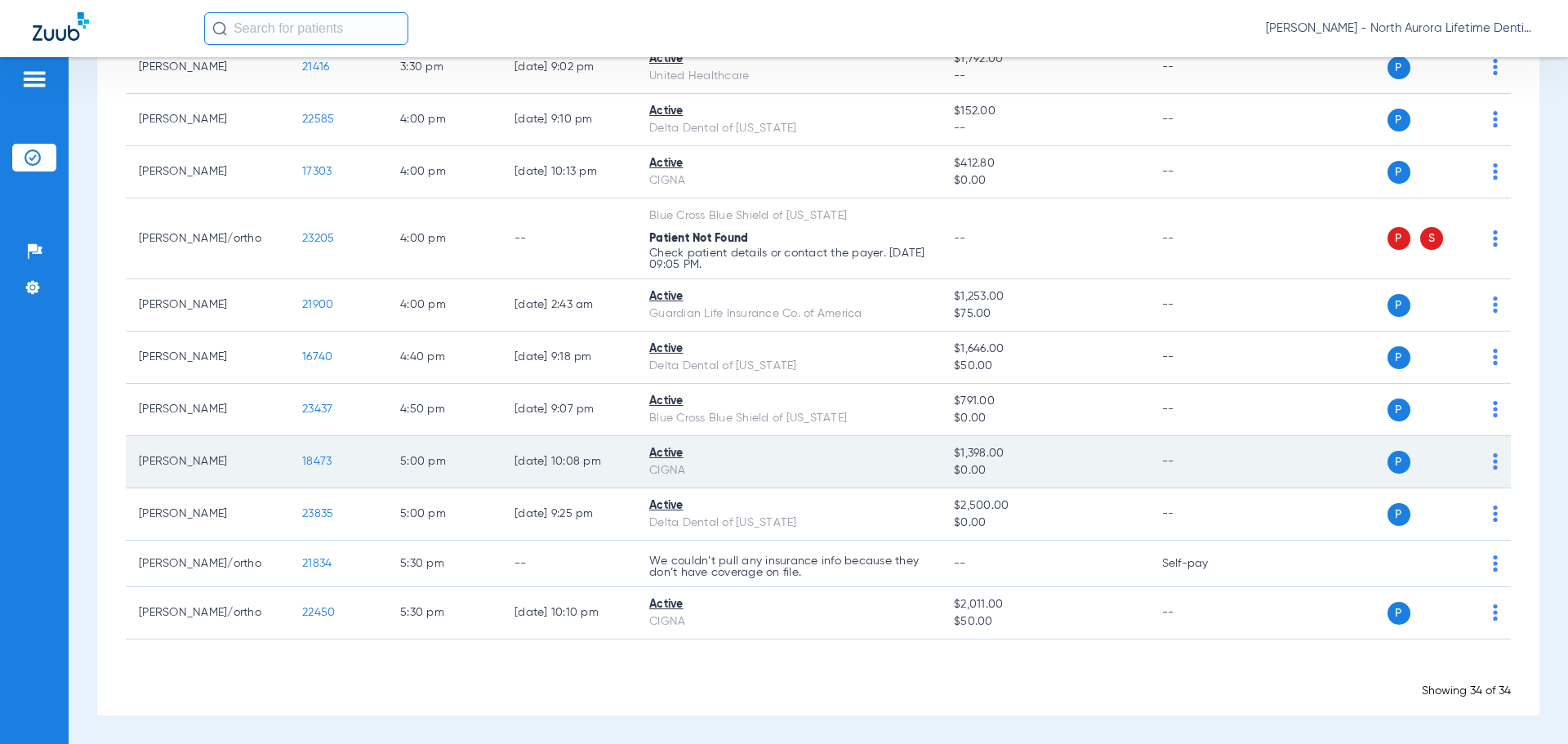
click at [311, 461] on span "18473" at bounding box center [317, 461] width 29 height 11
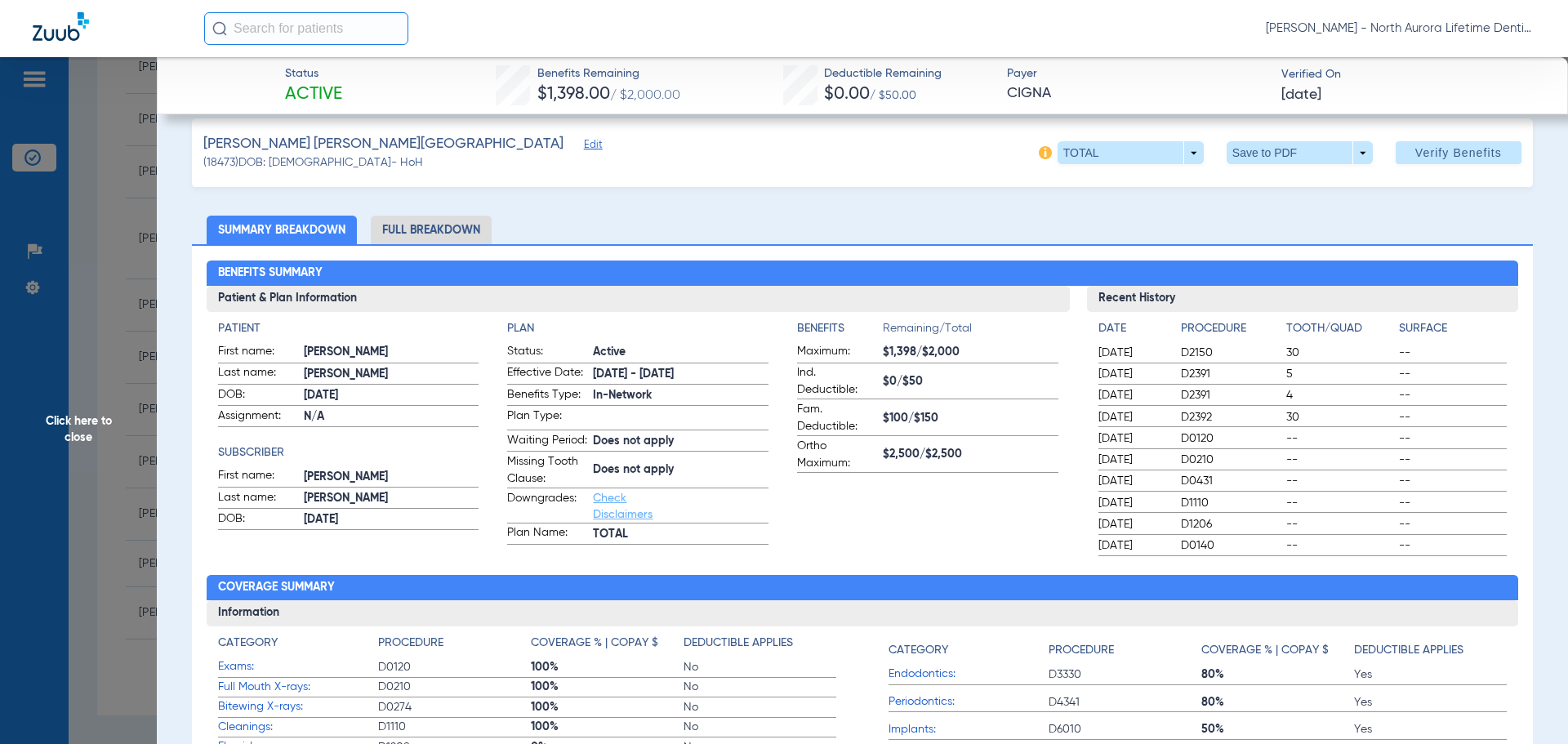
scroll to position [0, 0]
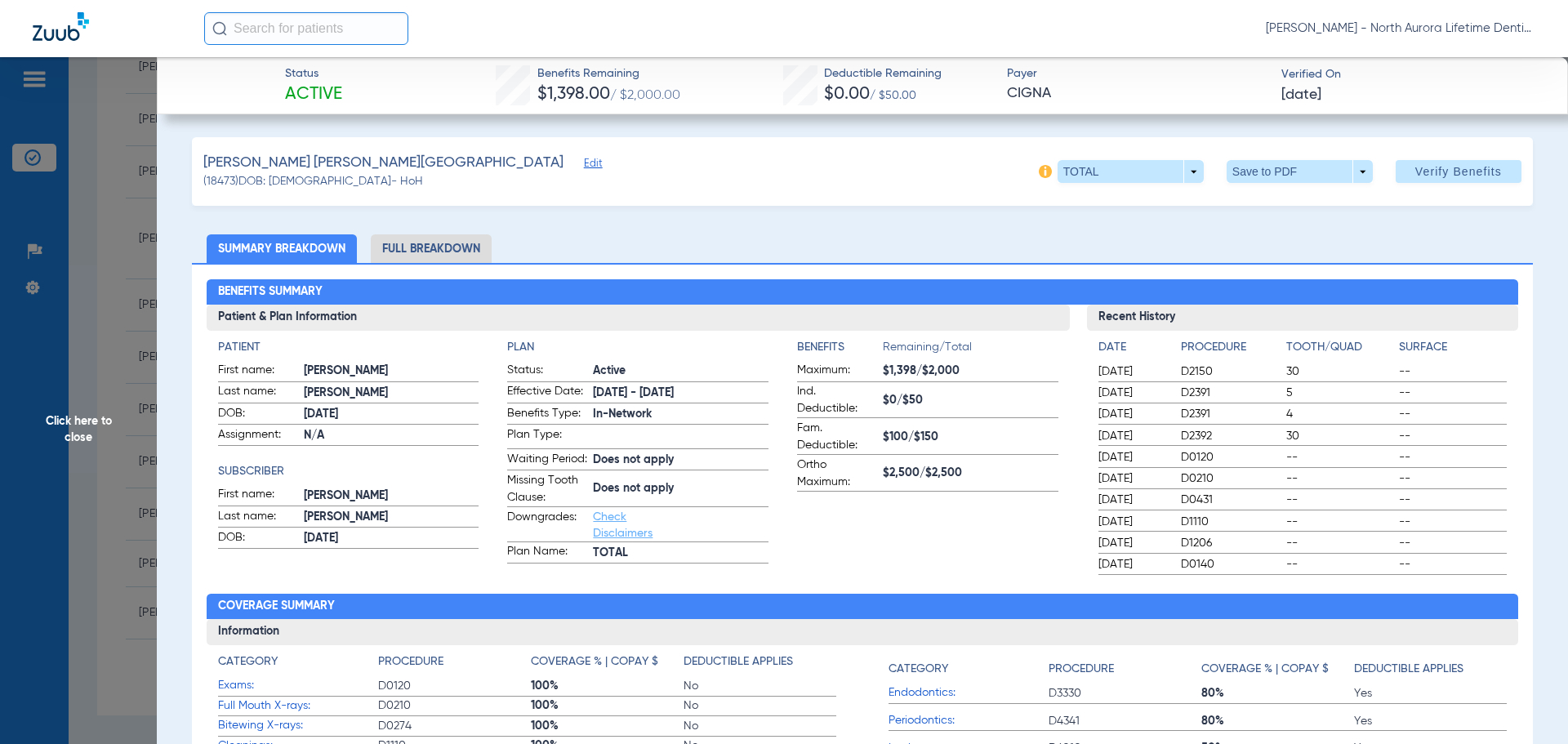
click at [423, 246] on li "Full Breakdown" at bounding box center [431, 248] width 120 height 29
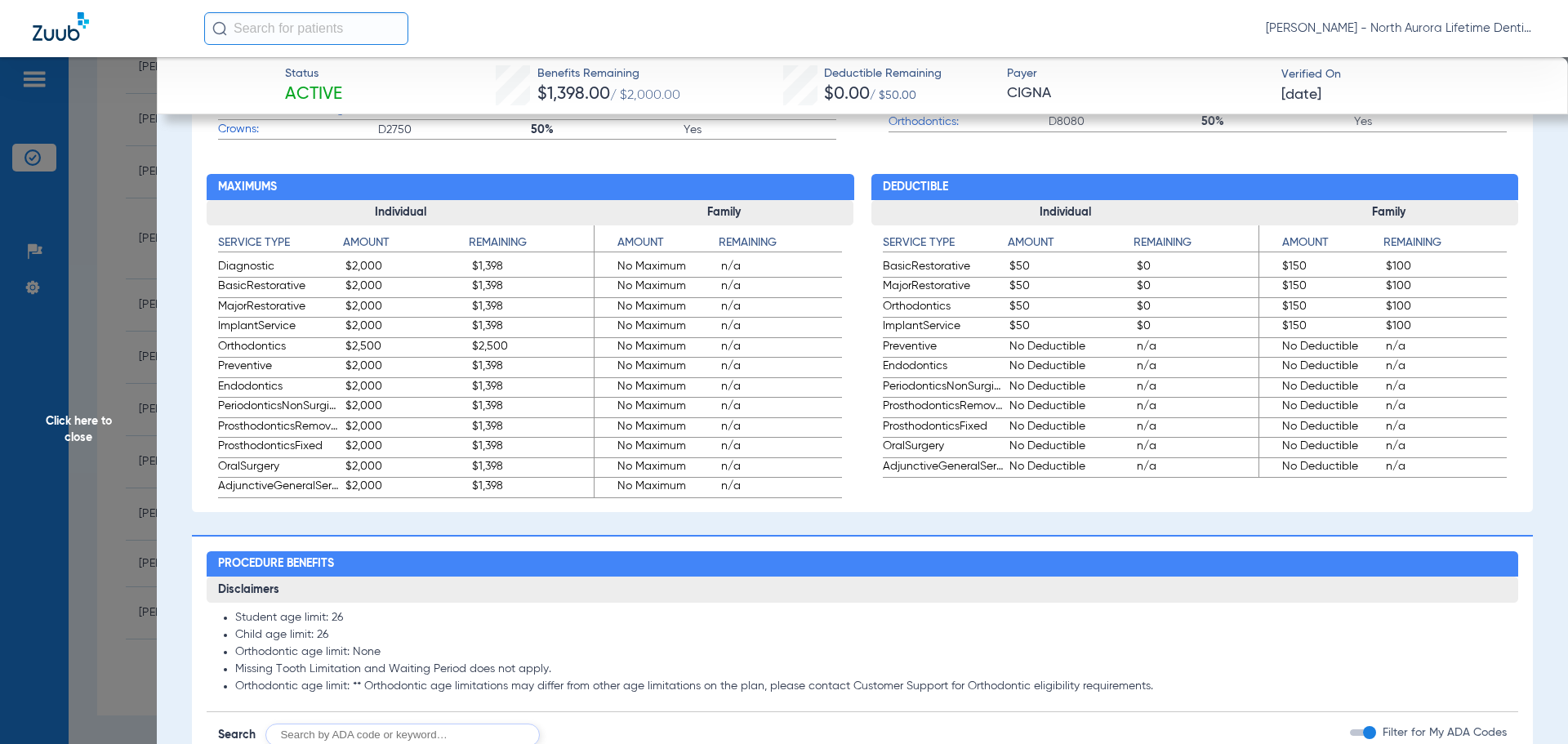
scroll to position [1144, 0]
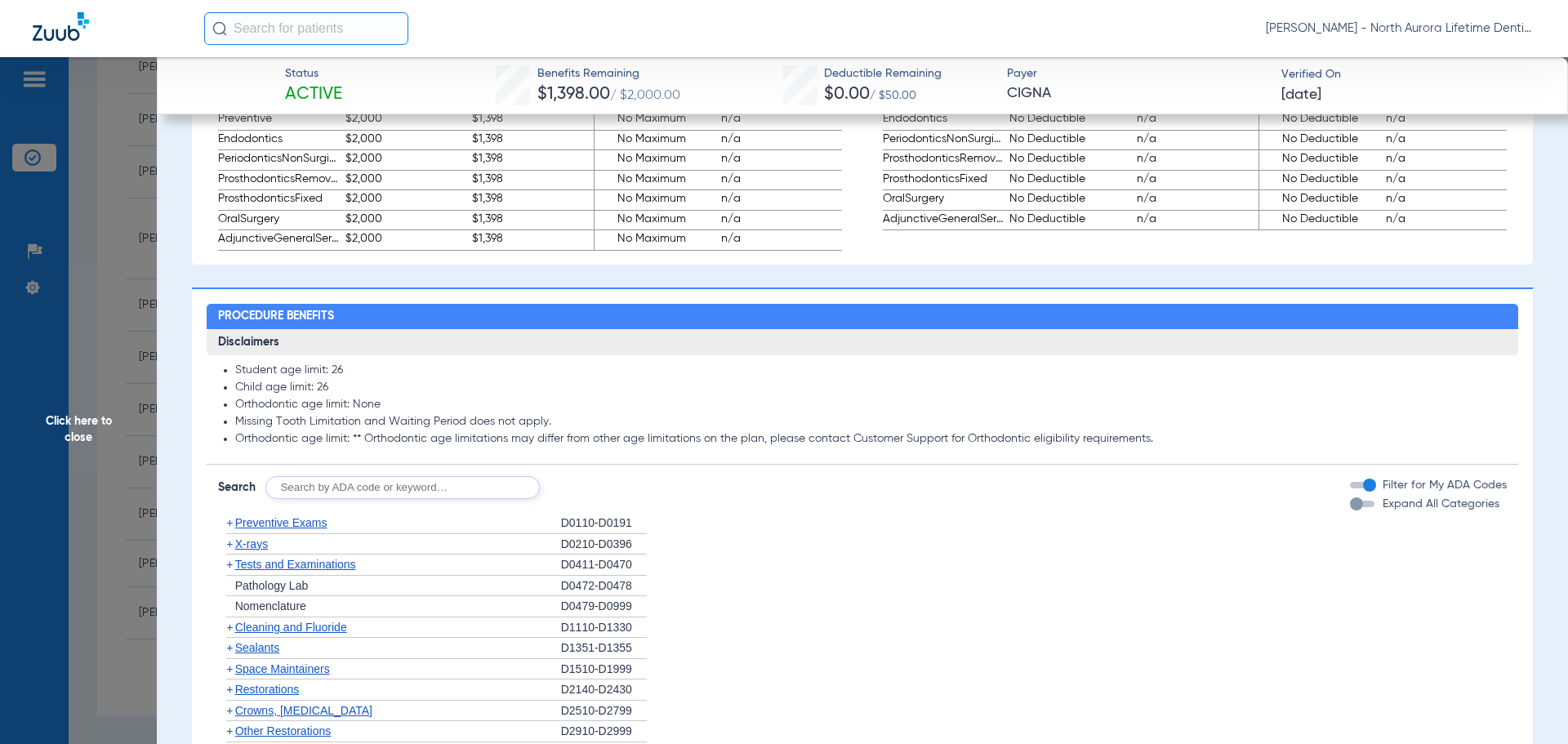
click at [1350, 511] on div "button" at bounding box center [1356, 504] width 13 height 13
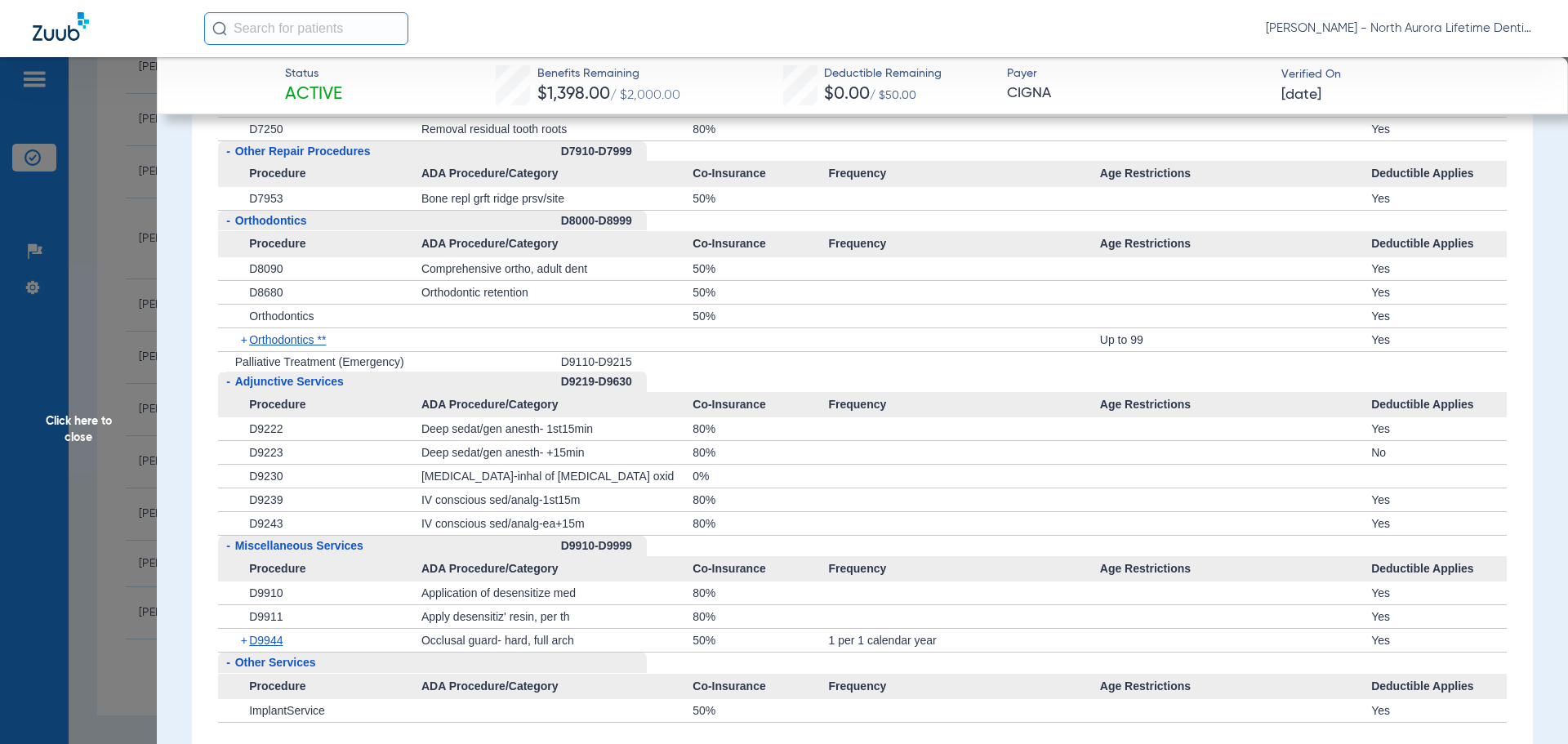
scroll to position [4412, 0]
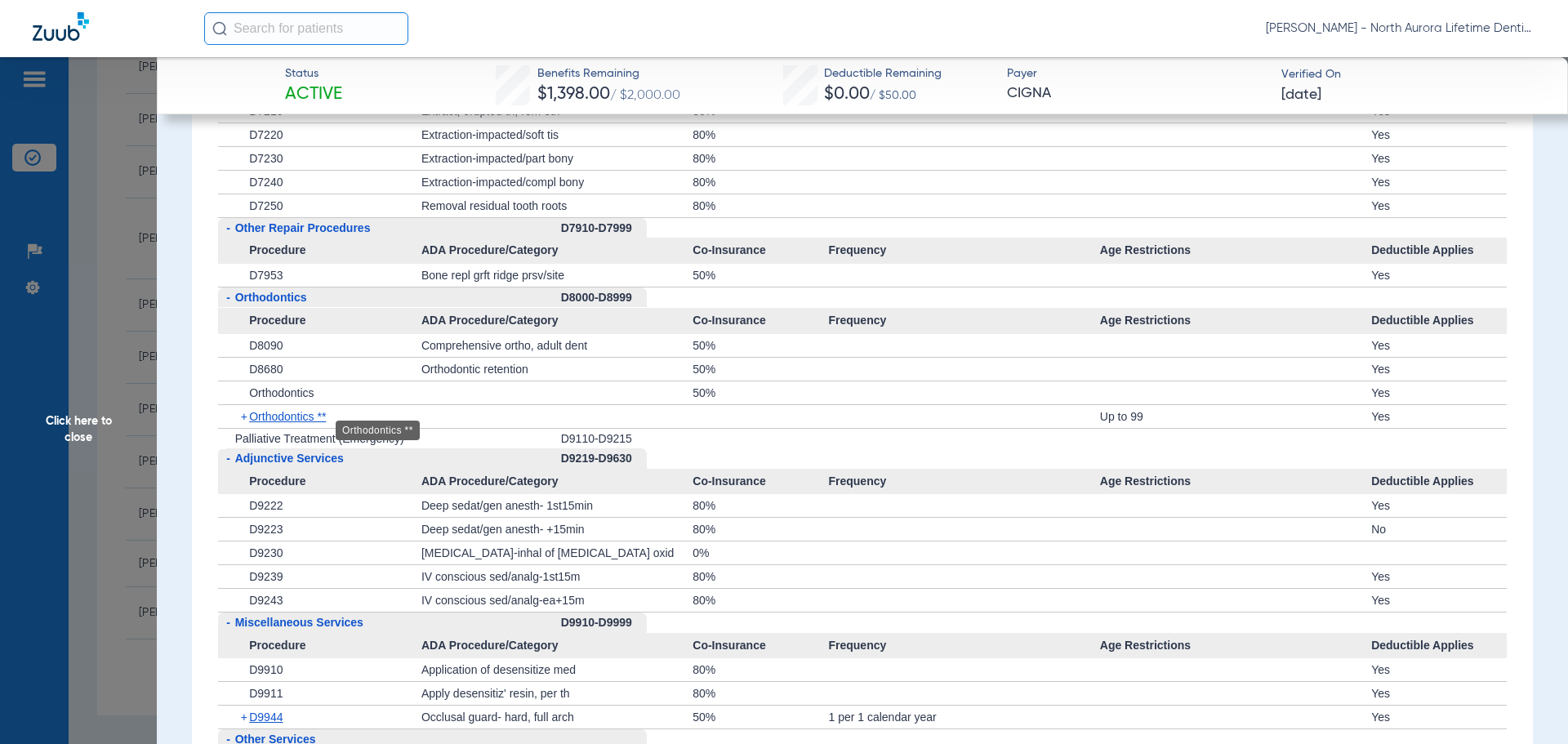
click at [297, 423] on span "Orthodontics **" at bounding box center [287, 416] width 77 height 13
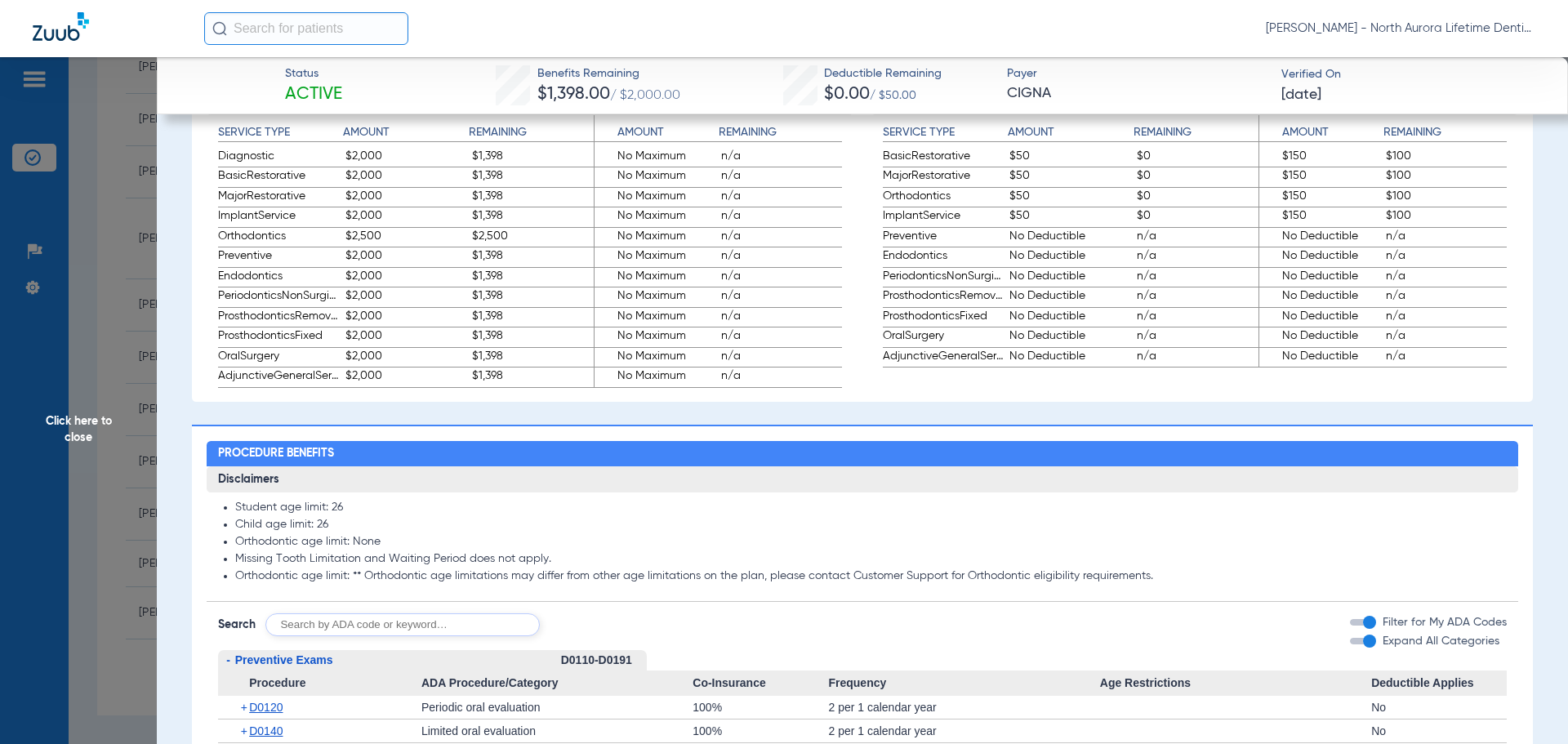
scroll to position [898, 0]
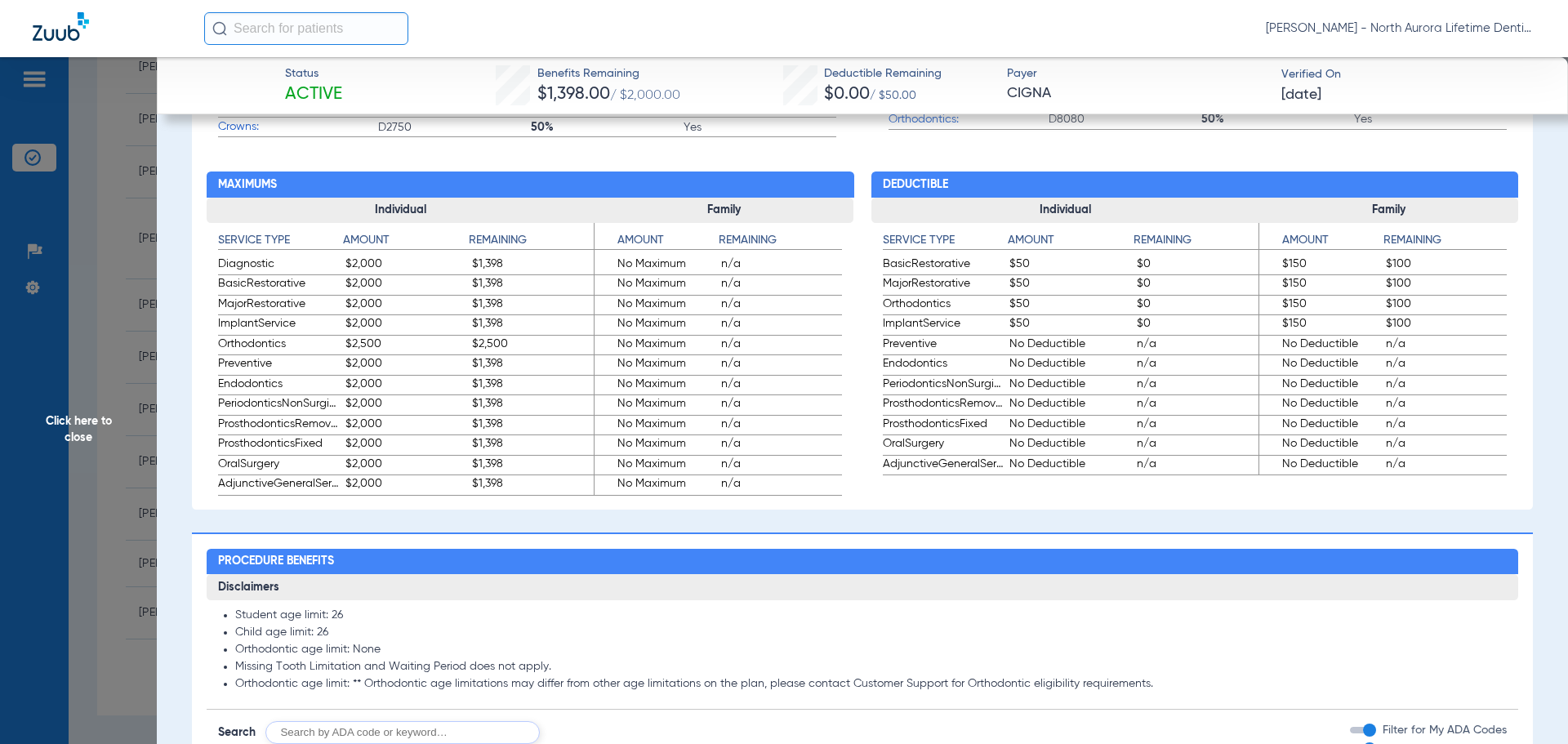
click at [92, 434] on span "Click here to close" at bounding box center [78, 429] width 157 height 744
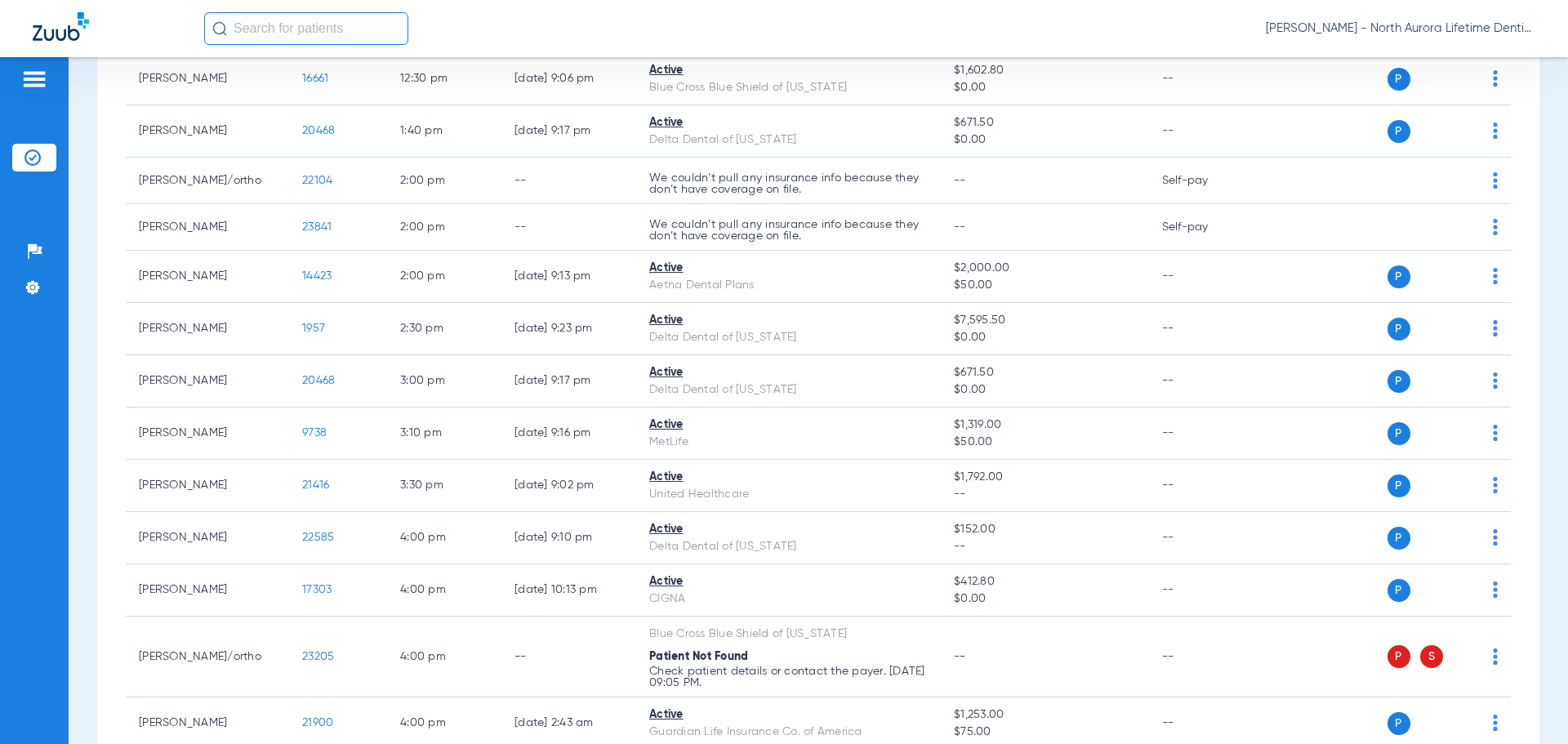
scroll to position [913, 0]
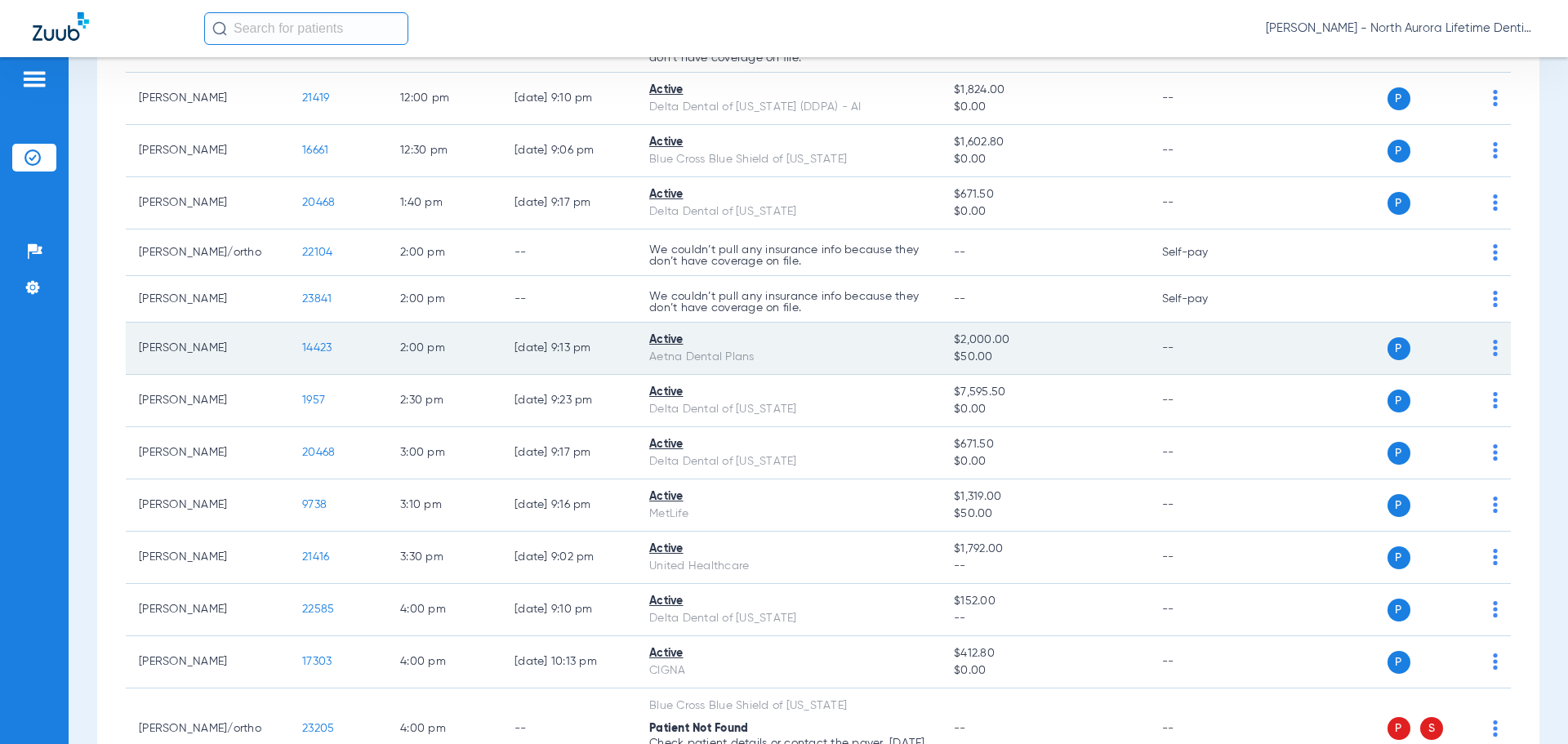
click at [312, 351] on span "14423" at bounding box center [317, 348] width 29 height 11
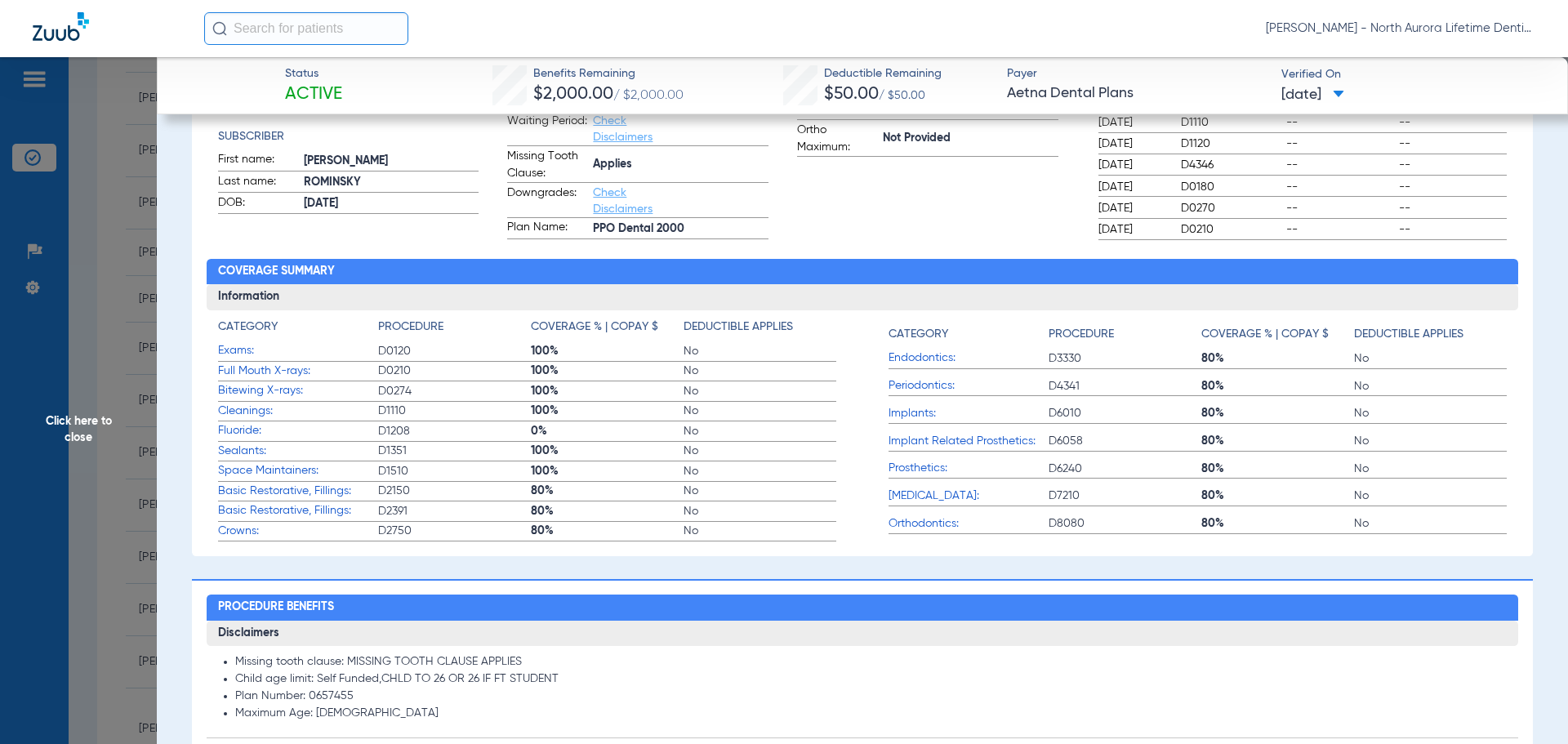
scroll to position [490, 0]
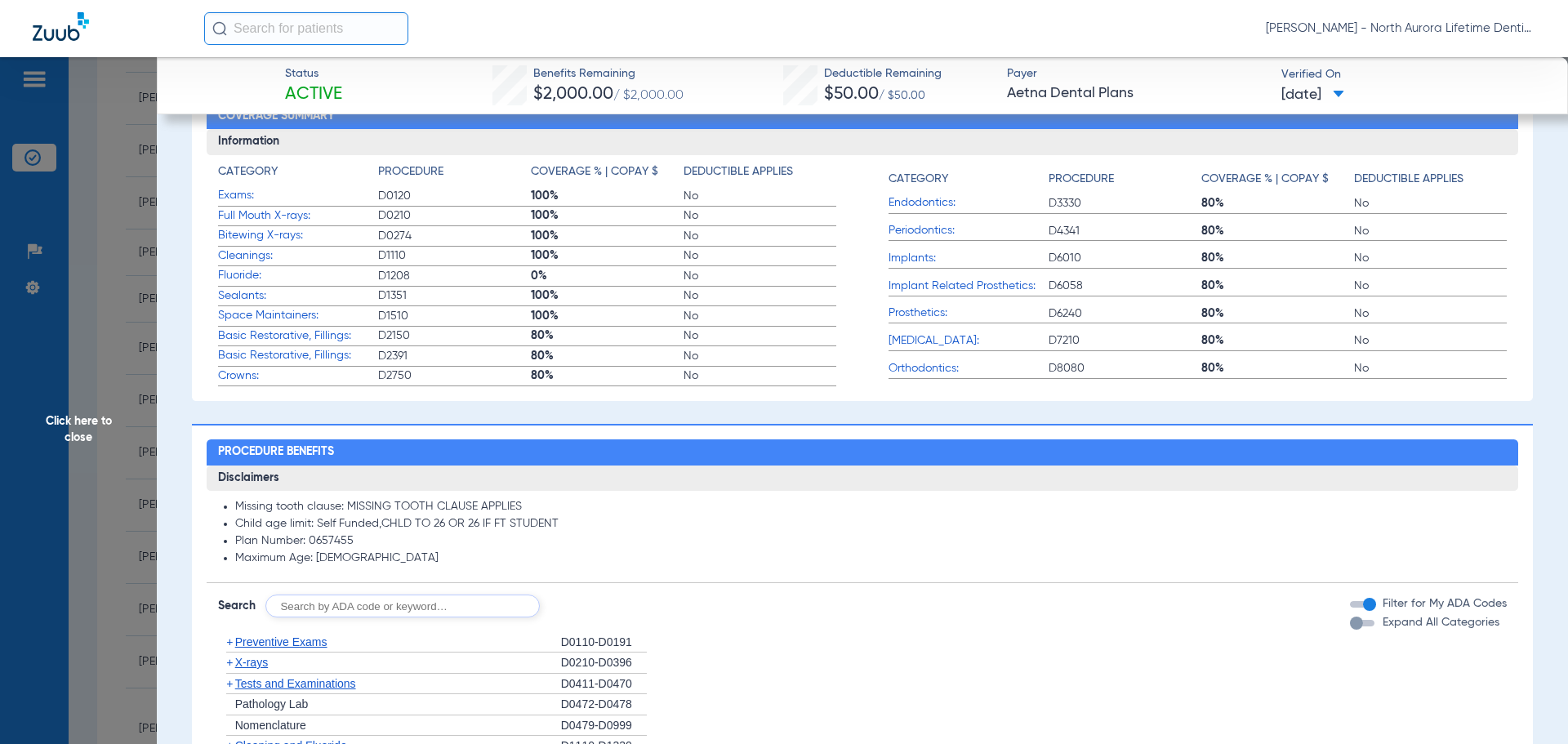
click at [1350, 625] on div "button" at bounding box center [1356, 623] width 13 height 13
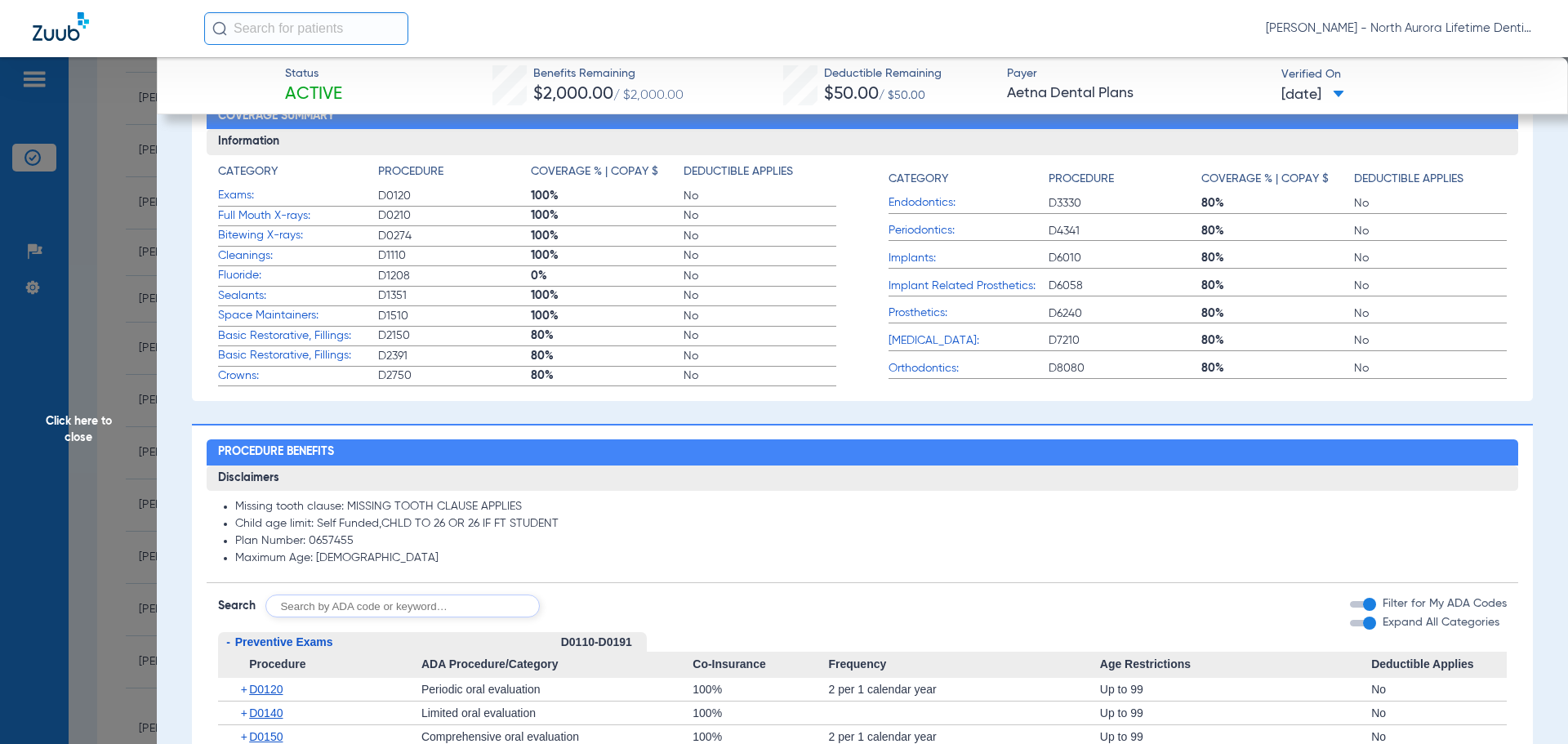
click at [93, 421] on span "Click here to close" at bounding box center [78, 429] width 157 height 744
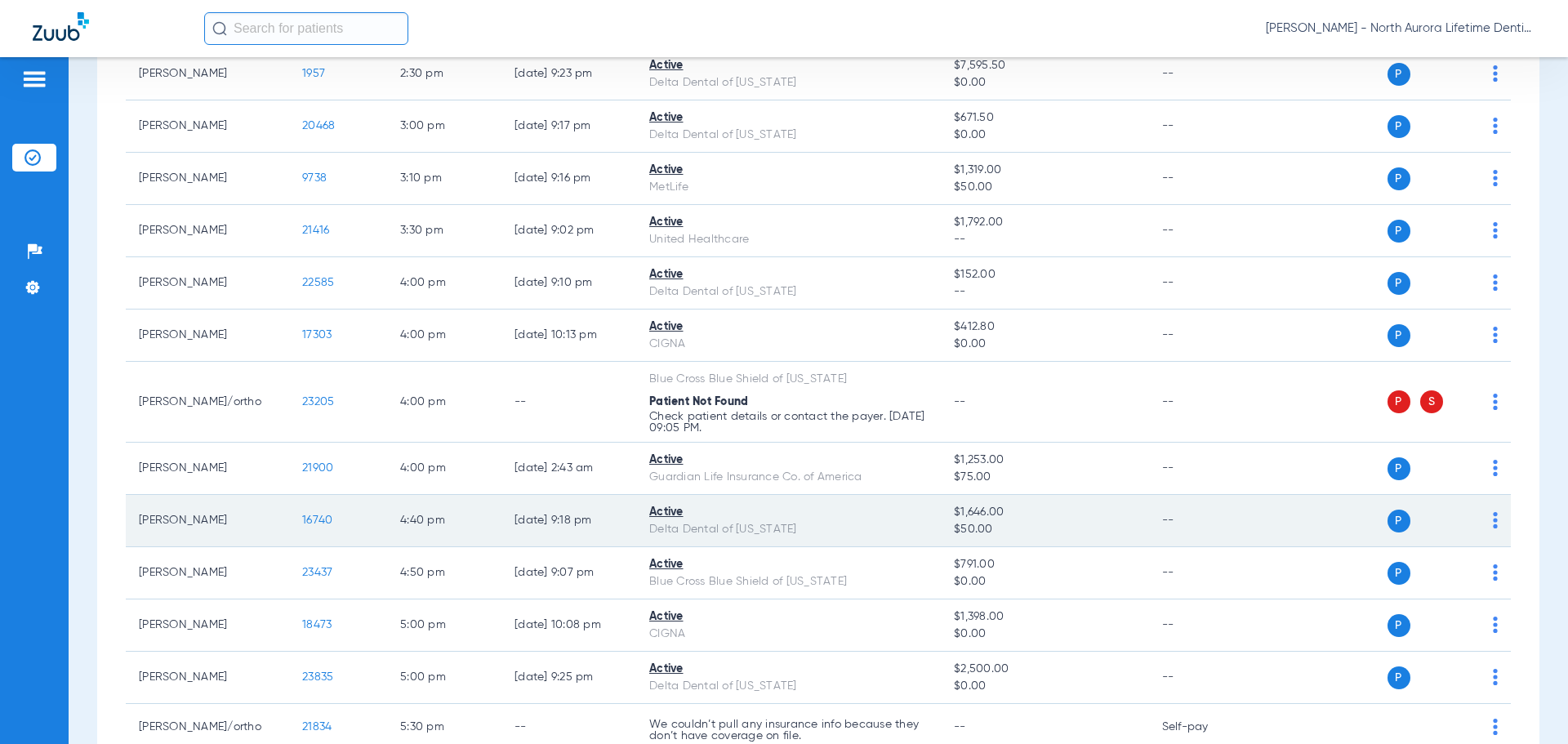
scroll to position [1404, 0]
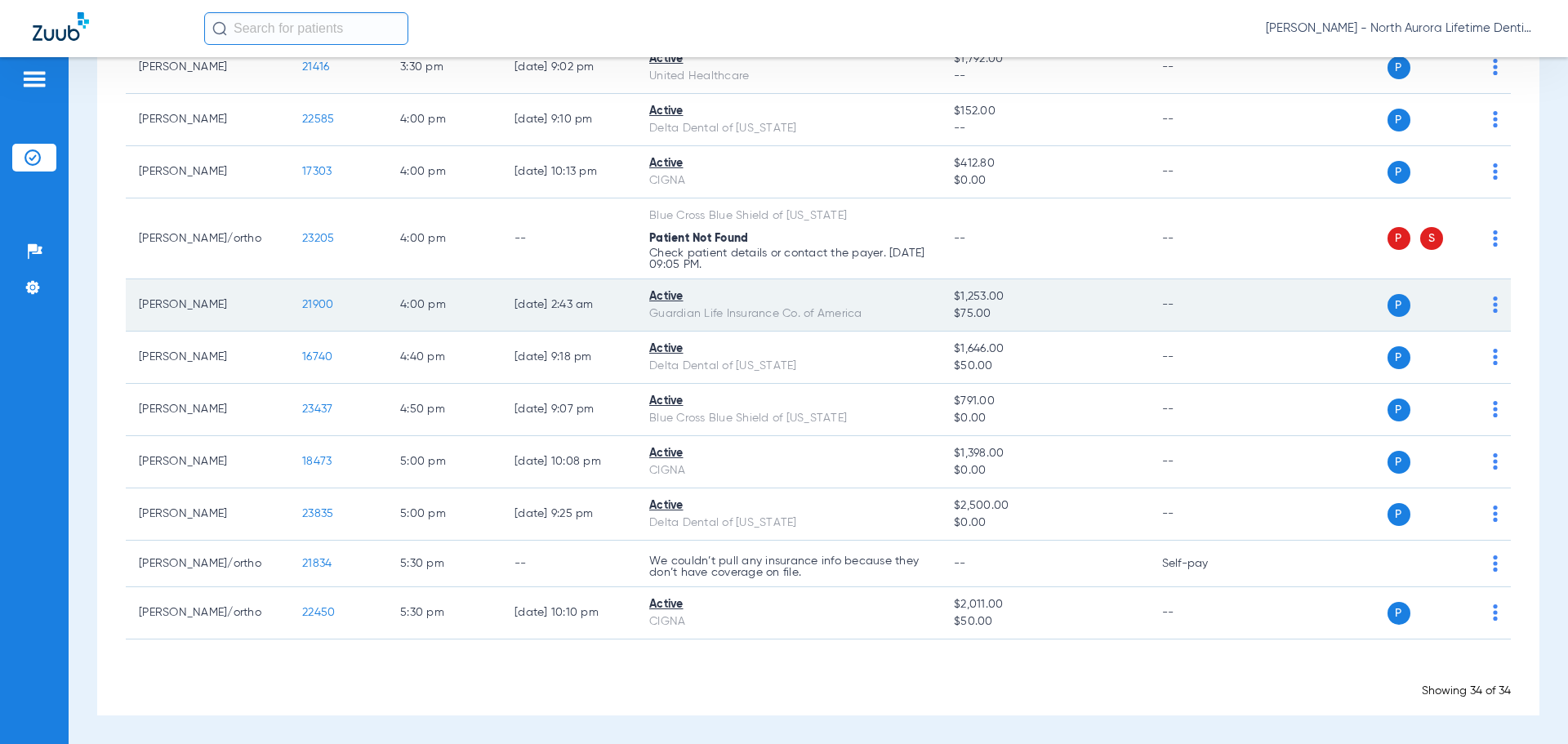
click at [330, 308] on span "21900" at bounding box center [318, 304] width 31 height 11
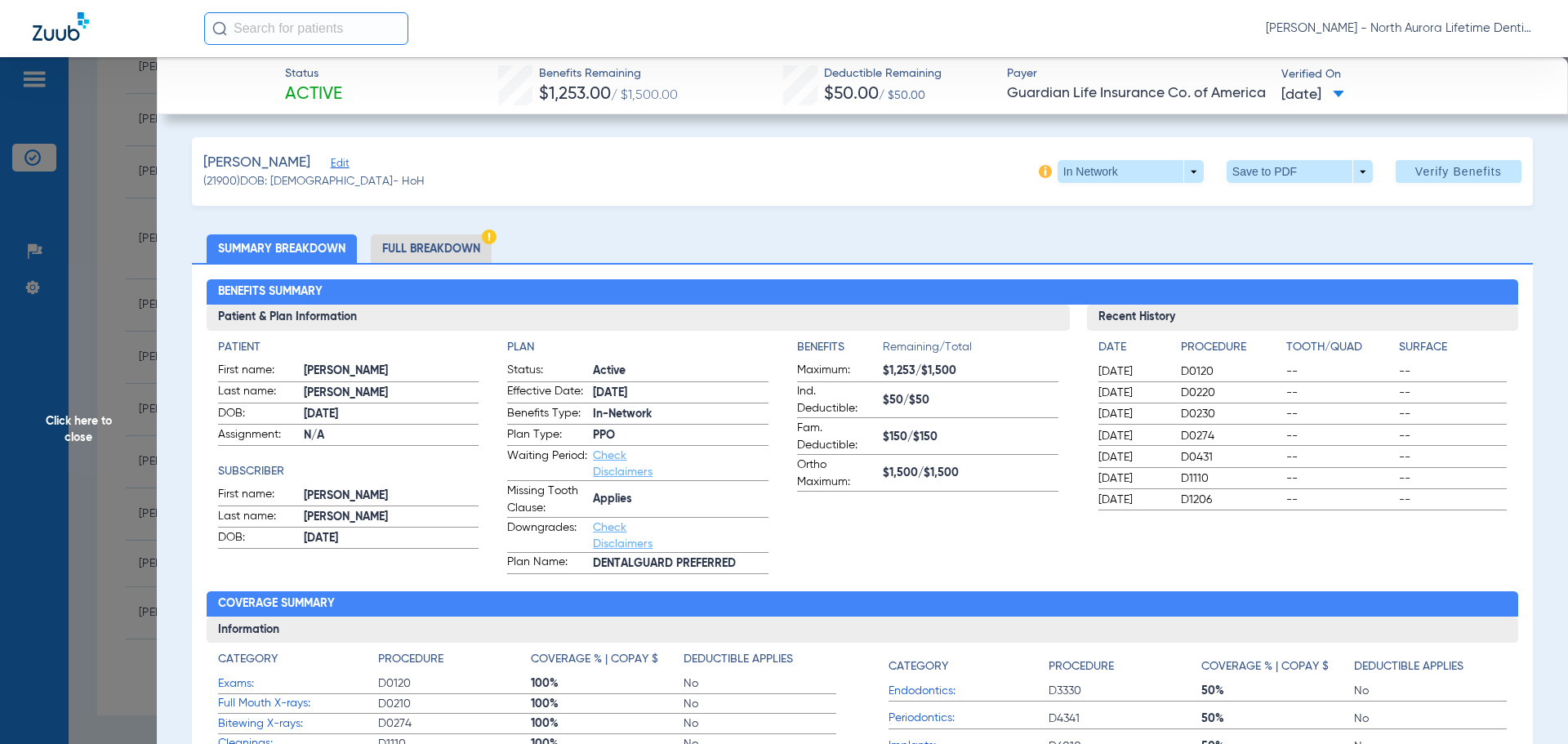
click at [437, 245] on li "Full Breakdown" at bounding box center [431, 248] width 120 height 29
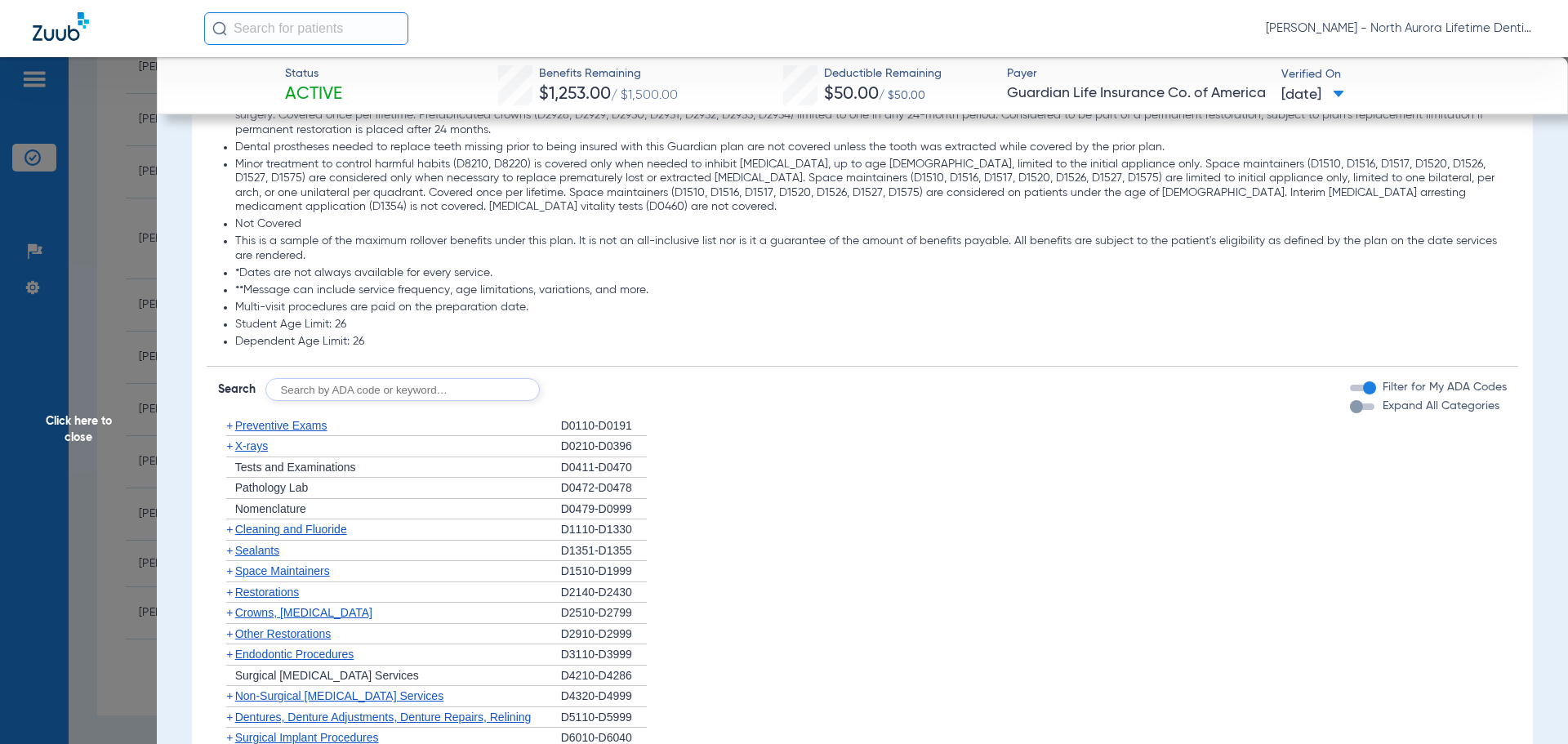
scroll to position [1961, 0]
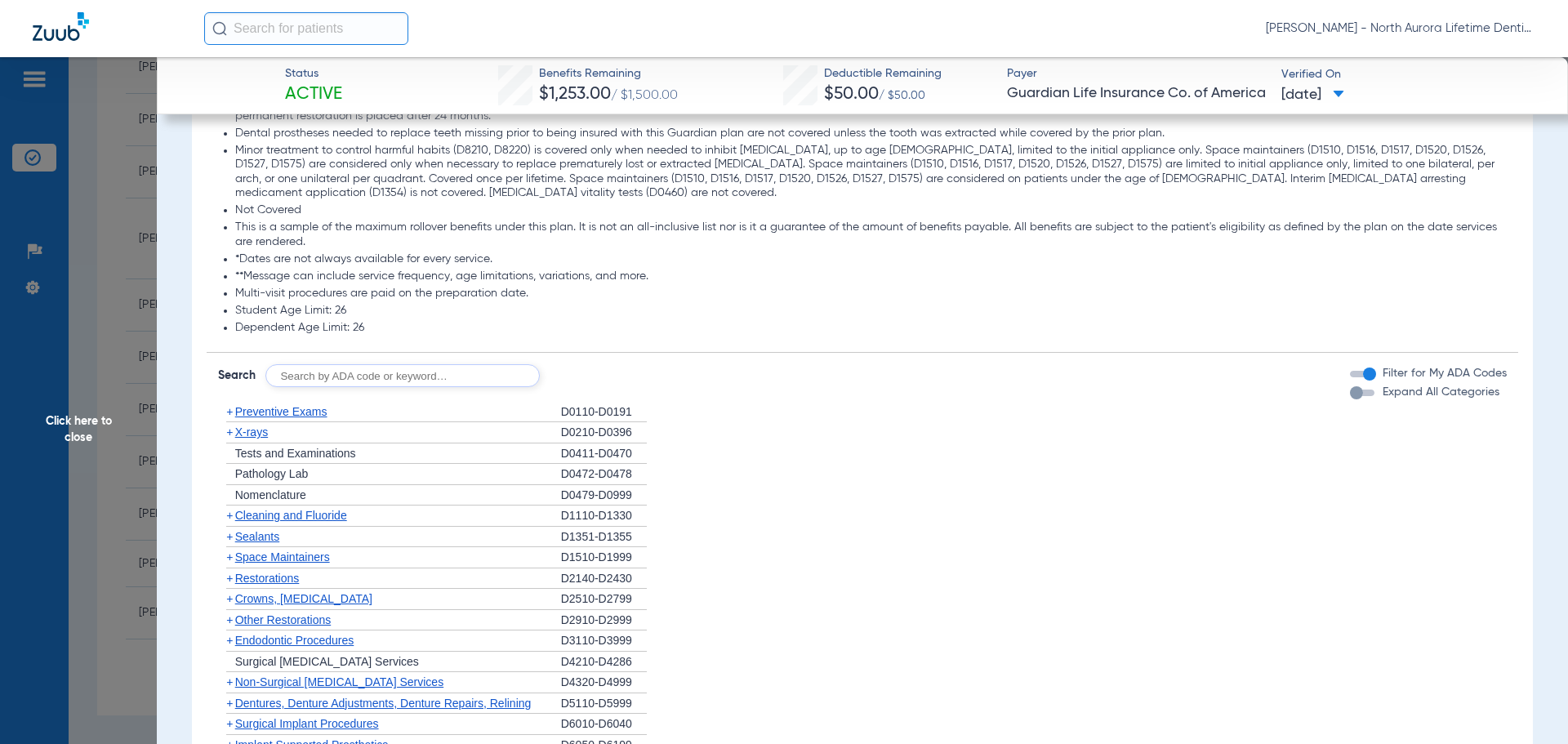
click at [1350, 387] on div "button" at bounding box center [1356, 393] width 13 height 13
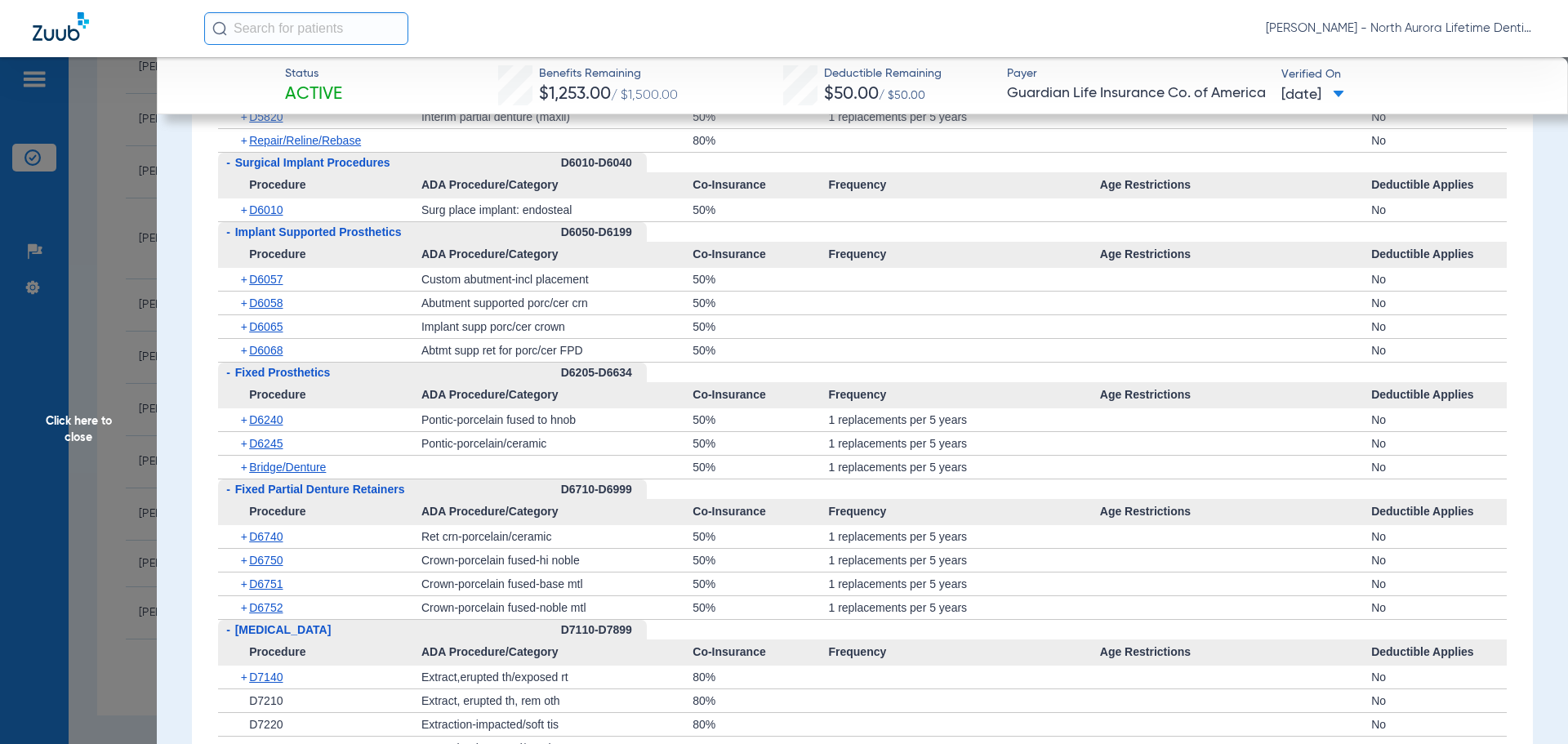
scroll to position [4493, 0]
